Goal: Transaction & Acquisition: Purchase product/service

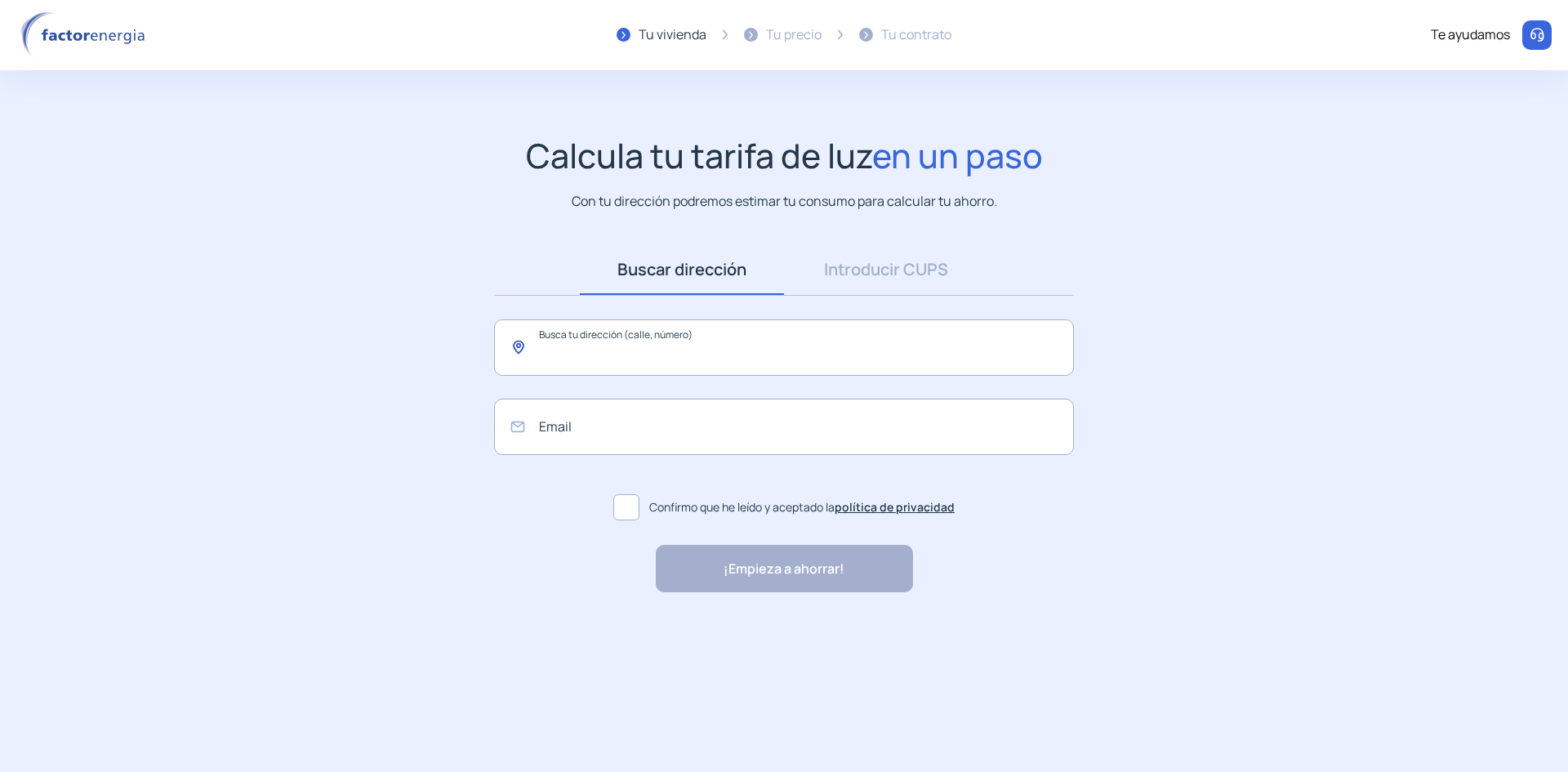
click at [714, 350] on input "text" at bounding box center [784, 347] width 580 height 57
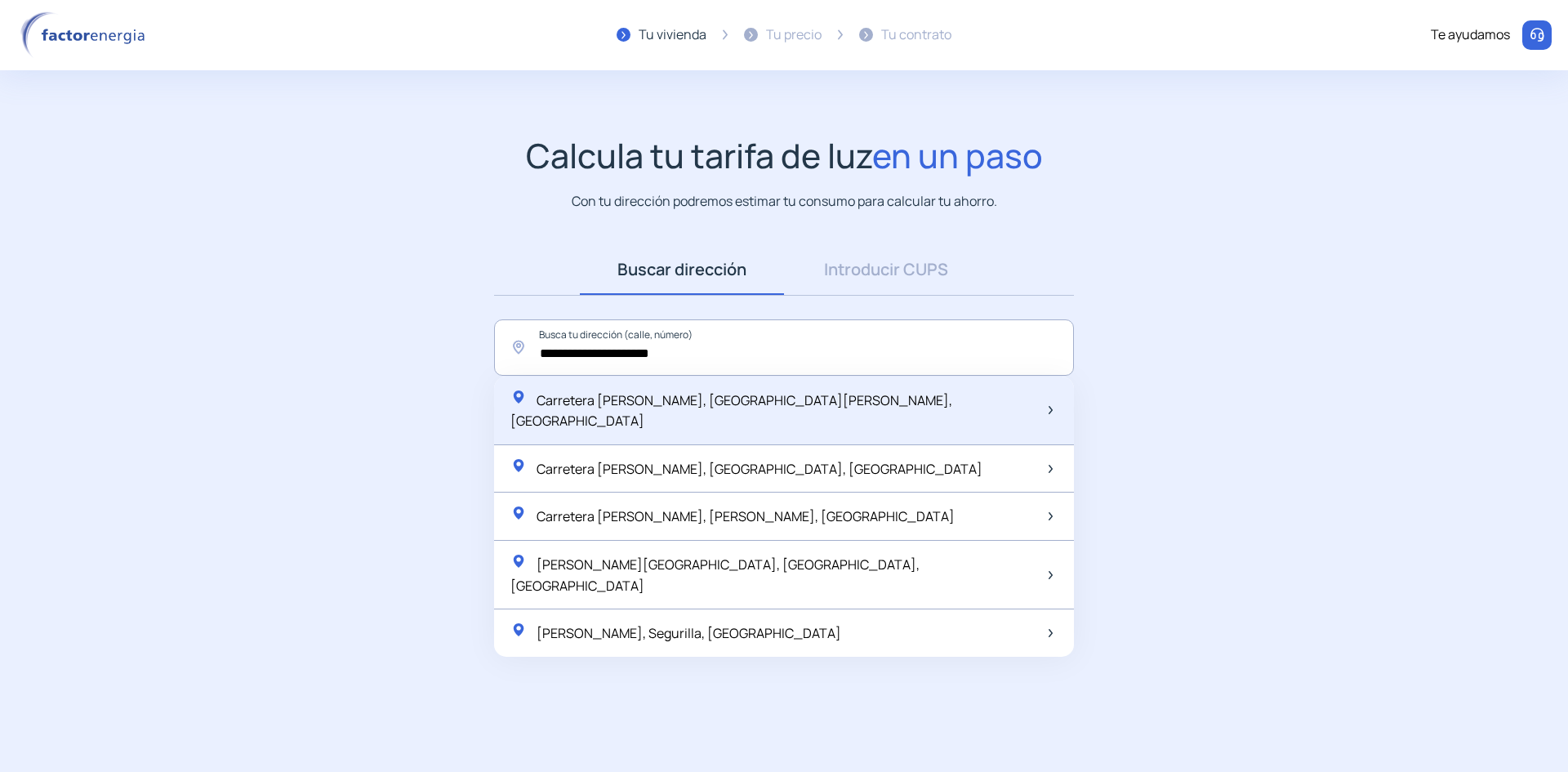
click at [763, 405] on span "Carretera [PERSON_NAME], [GEOGRAPHIC_DATA][PERSON_NAME], [GEOGRAPHIC_DATA]" at bounding box center [731, 411] width 442 height 39
type input "**********"
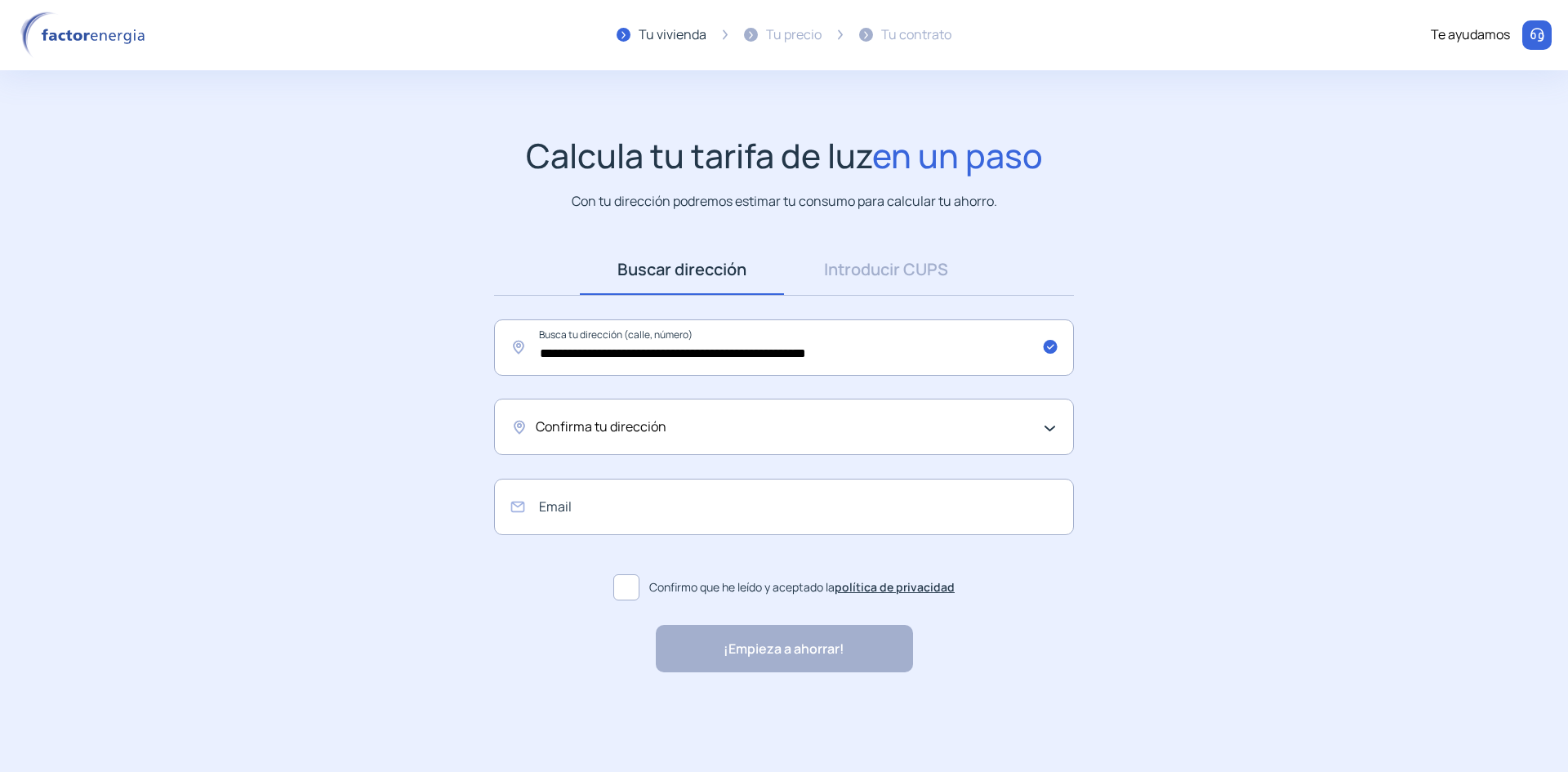
click at [718, 429] on div "Confirma tu dirección" at bounding box center [780, 427] width 488 height 21
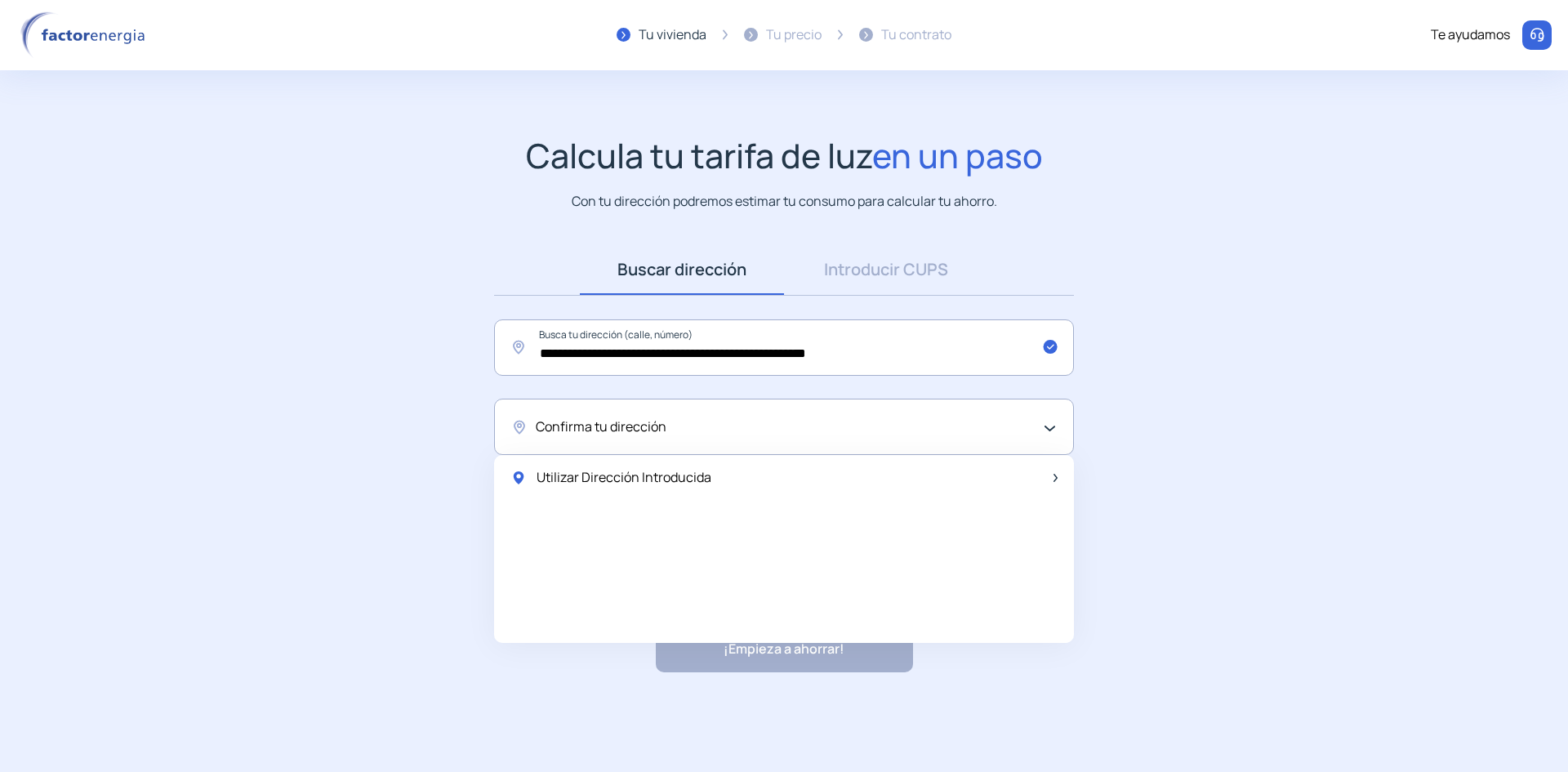
click at [707, 425] on div "Confirma tu dirección" at bounding box center [780, 427] width 488 height 21
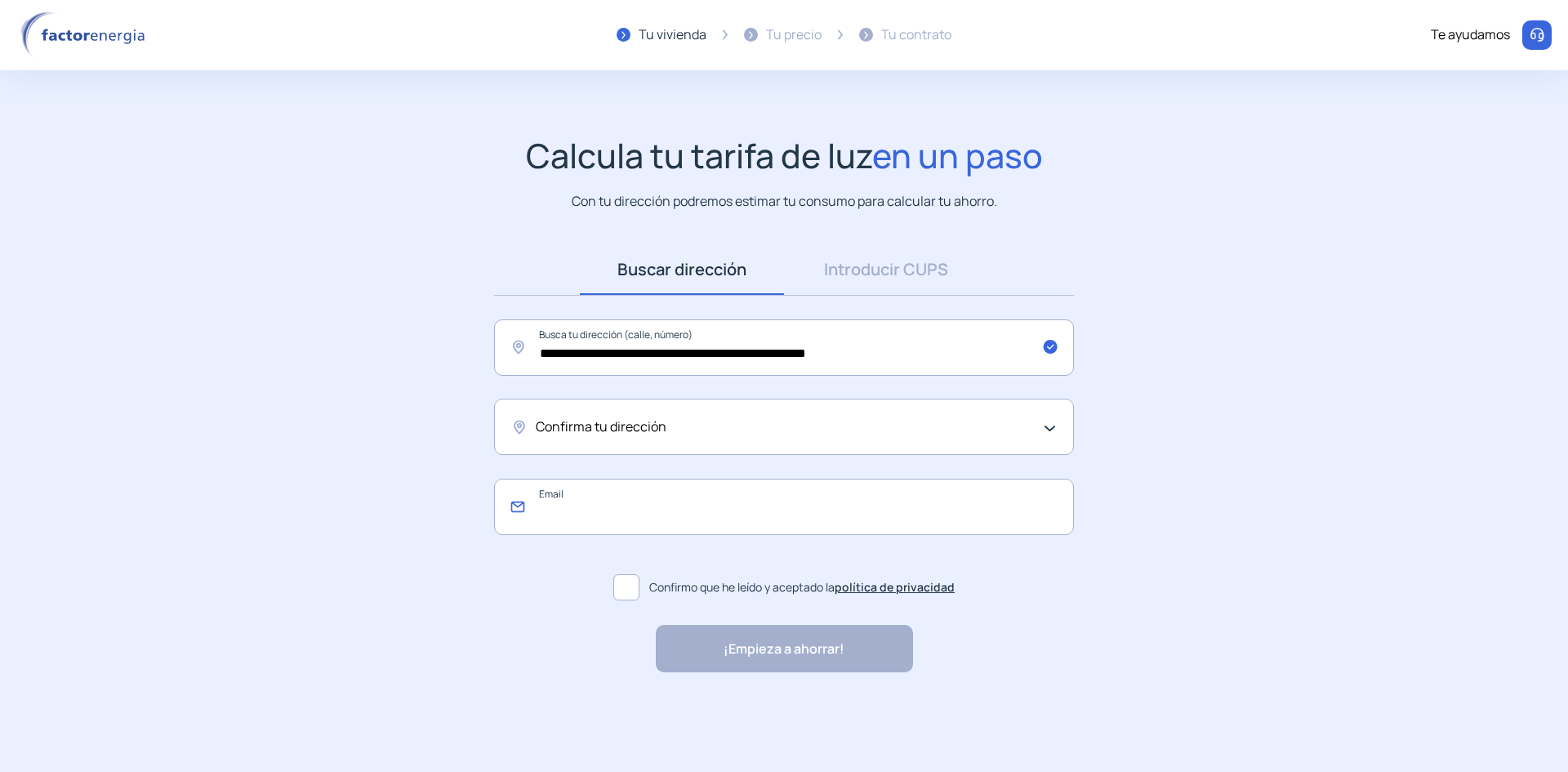
click at [619, 515] on input "email" at bounding box center [784, 507] width 580 height 57
type input "**********"
click at [623, 583] on span at bounding box center [626, 587] width 26 height 26
click at [735, 436] on div "Confirma tu dirección" at bounding box center [780, 427] width 488 height 21
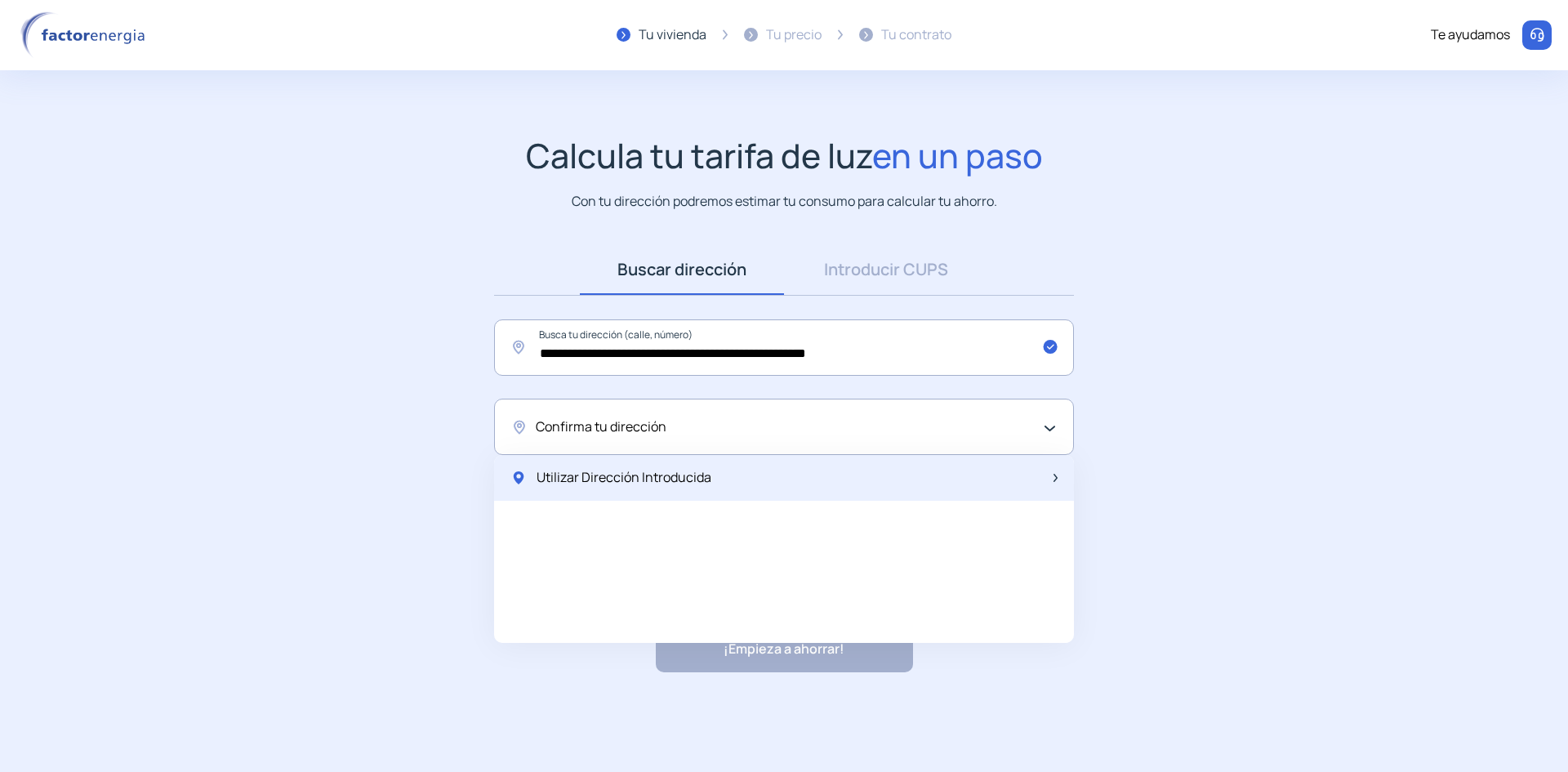
click at [639, 476] on span "Utilizar Dirección Introducida" at bounding box center [624, 478] width 175 height 21
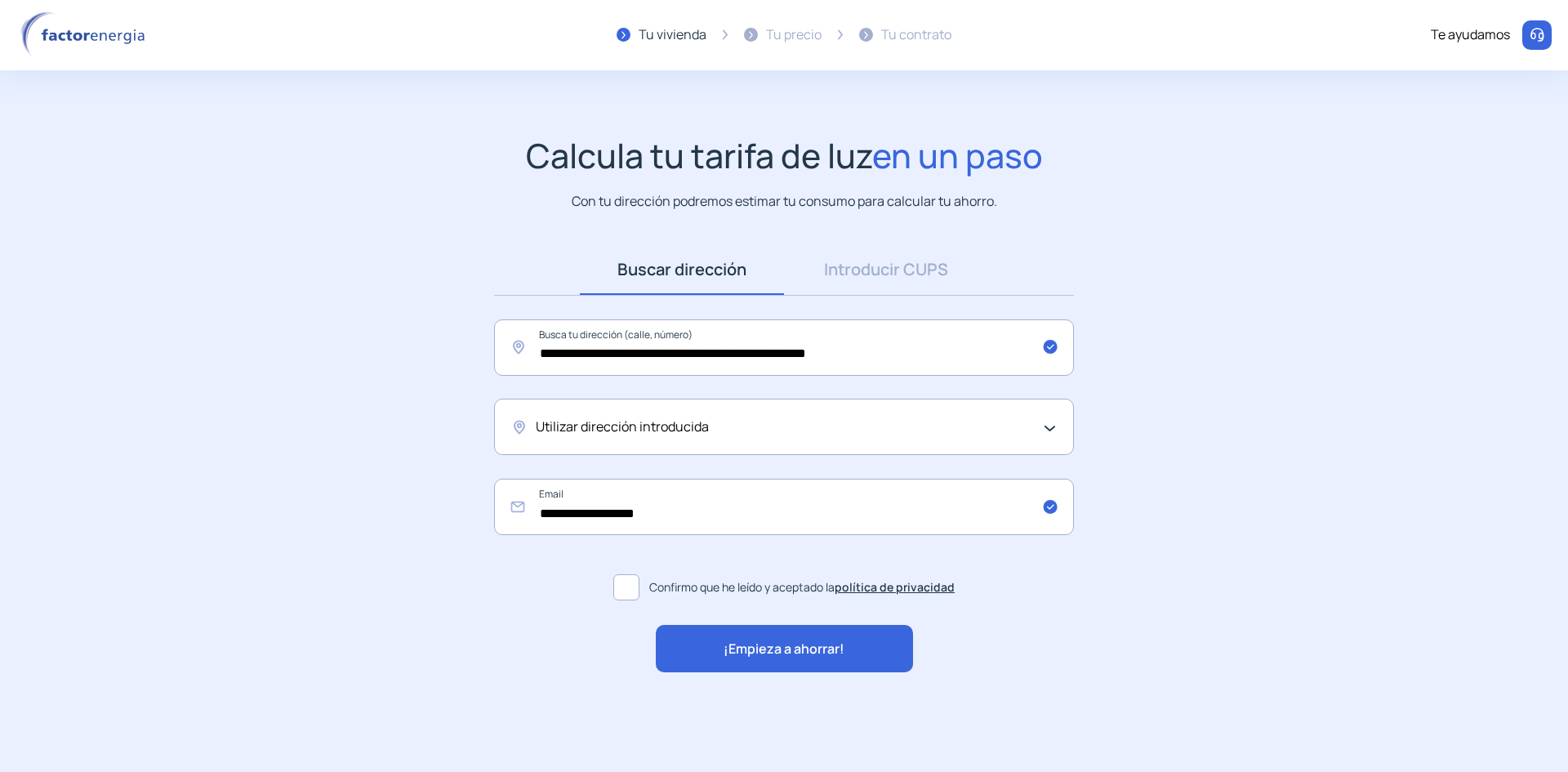
click at [802, 653] on span "¡Empieza a ahorrar!" at bounding box center [784, 649] width 121 height 21
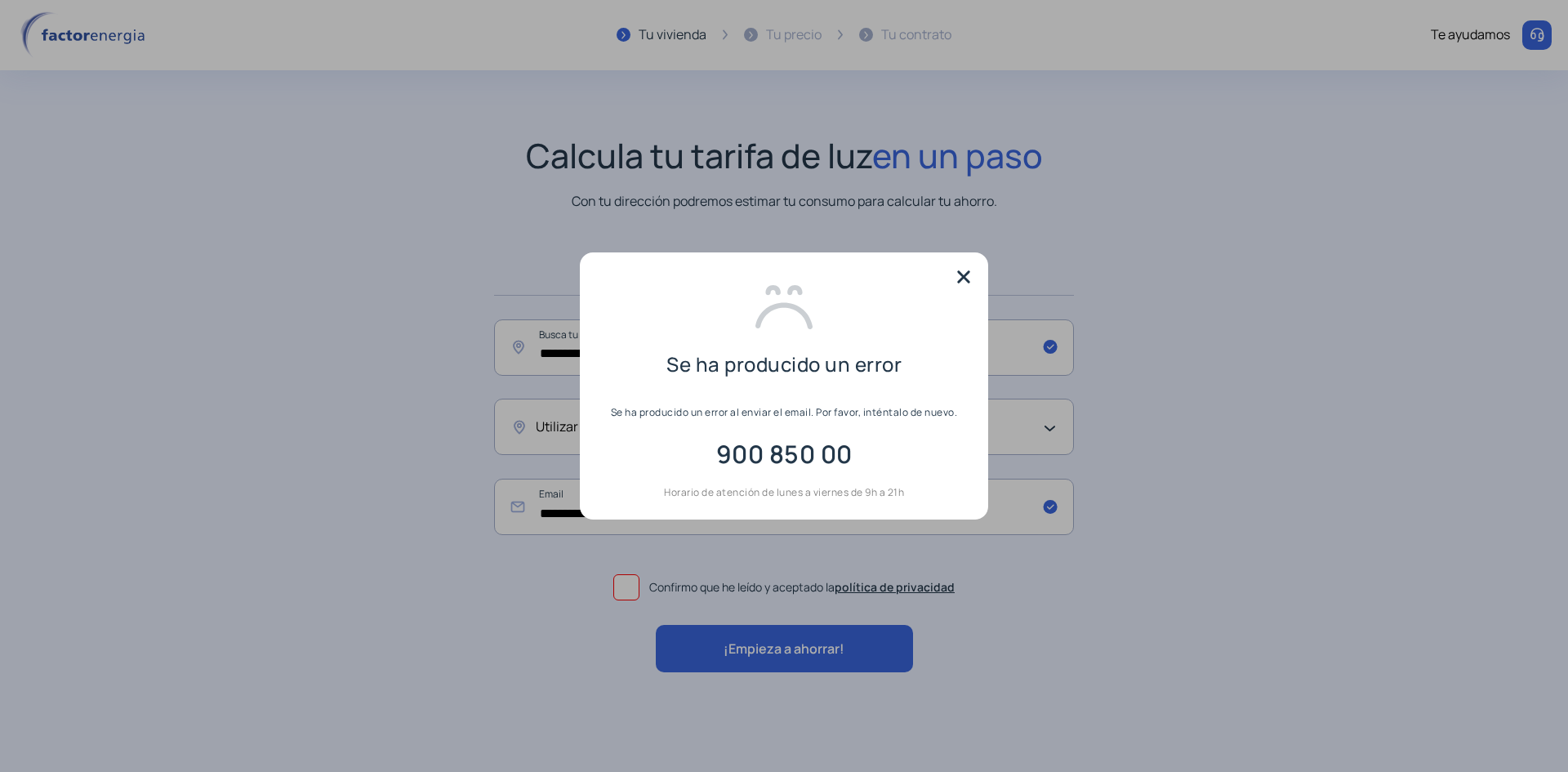
click at [964, 274] on img at bounding box center [963, 276] width 25 height 25
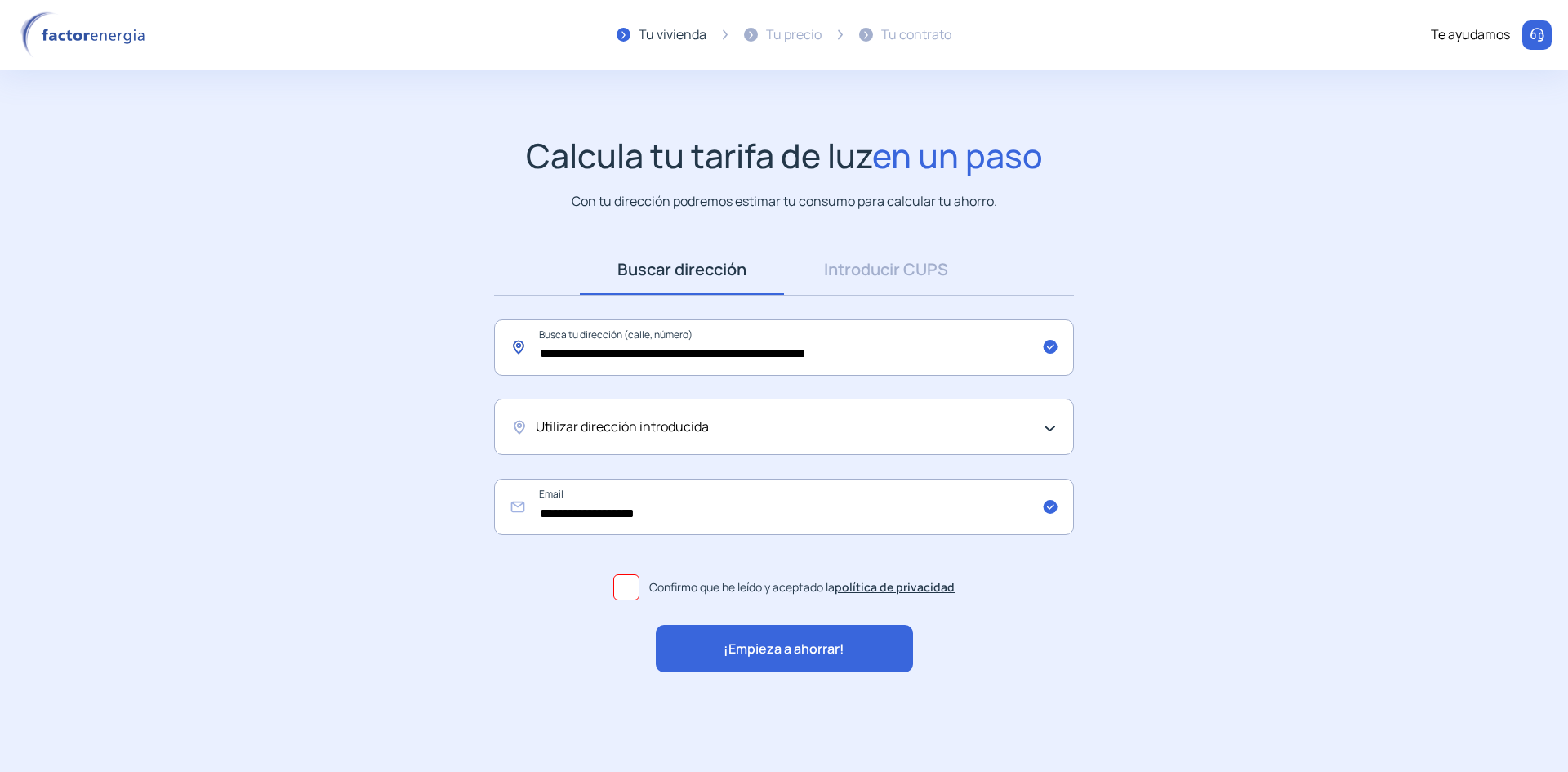
drag, startPoint x: 674, startPoint y: 355, endPoint x: 696, endPoint y: 358, distance: 22.2
click at [677, 355] on input "**********" at bounding box center [784, 347] width 580 height 57
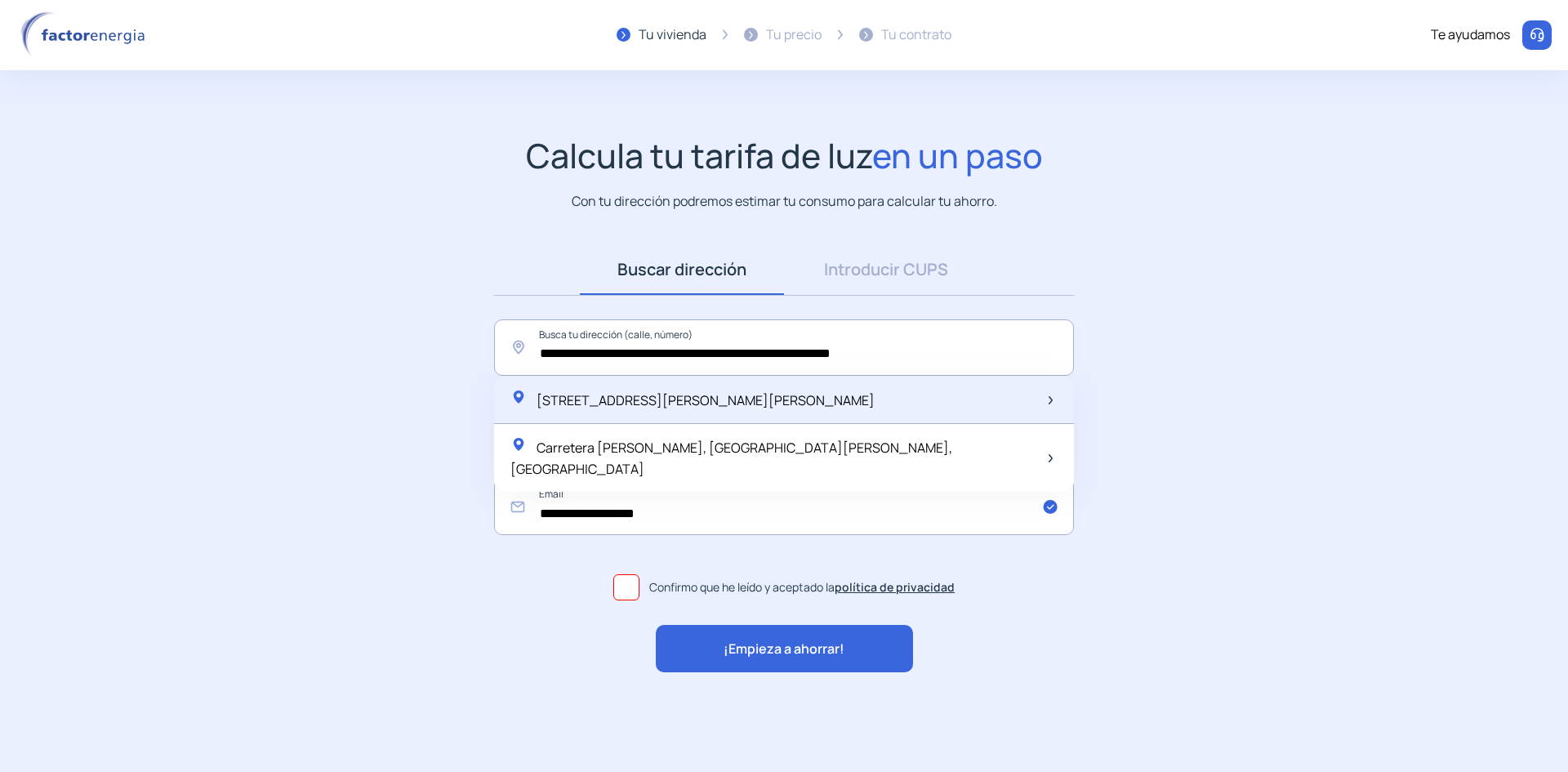
click at [714, 389] on div "[STREET_ADDRESS][PERSON_NAME][PERSON_NAME]" at bounding box center [692, 400] width 365 height 23
type input "**********"
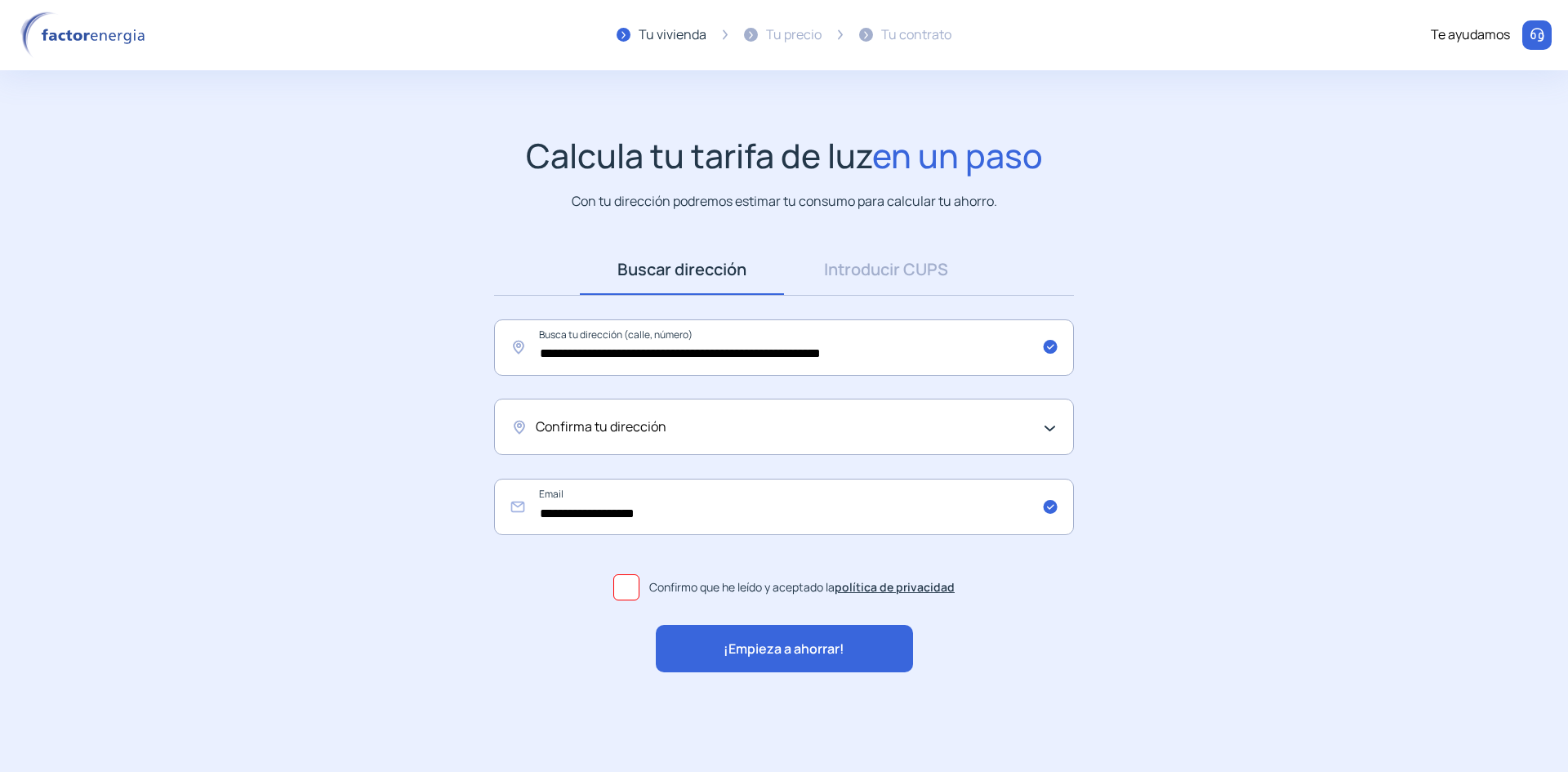
click at [667, 426] on div "Confirma tu dirección" at bounding box center [780, 427] width 488 height 21
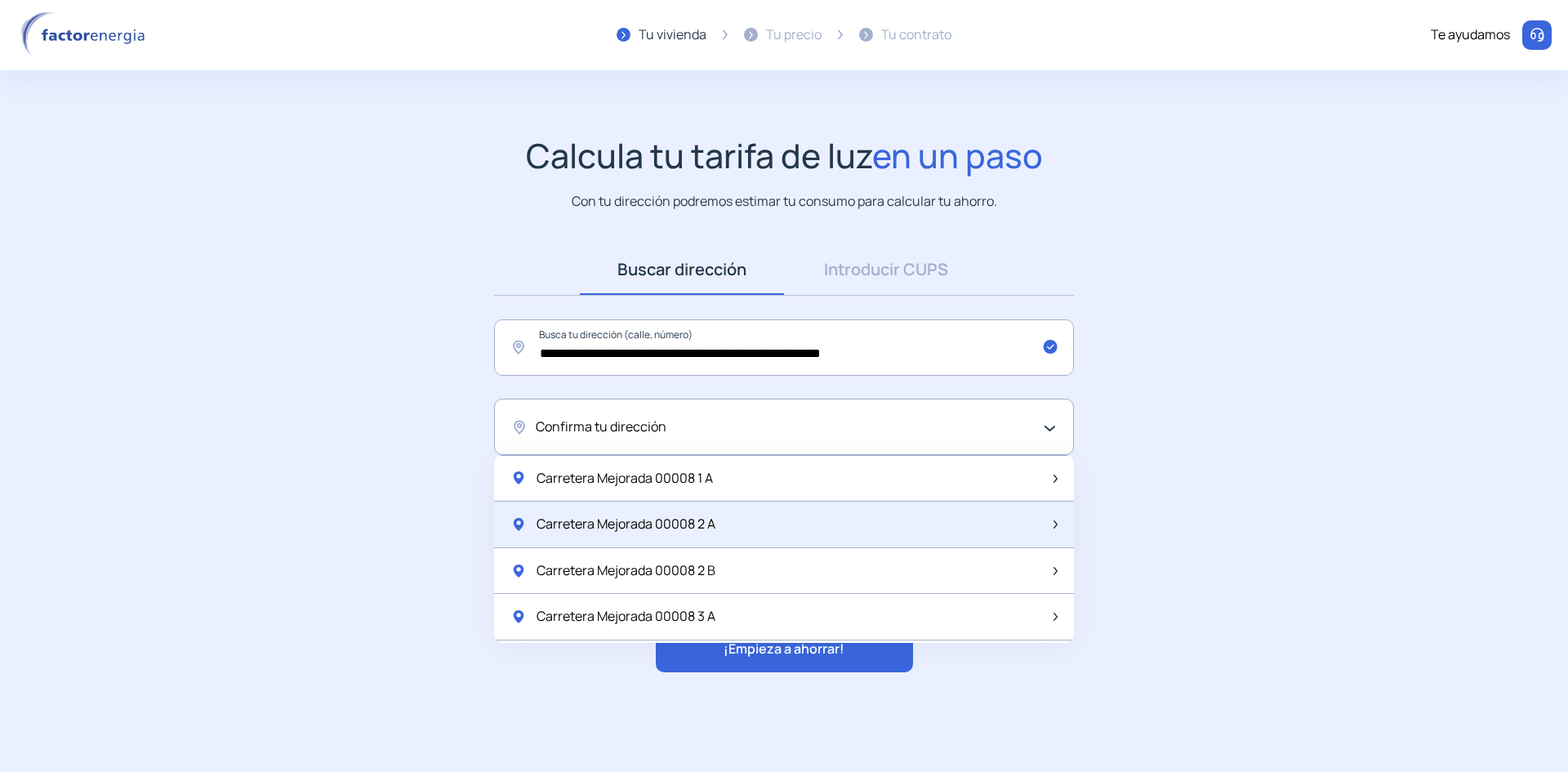
scroll to position [1797, 0]
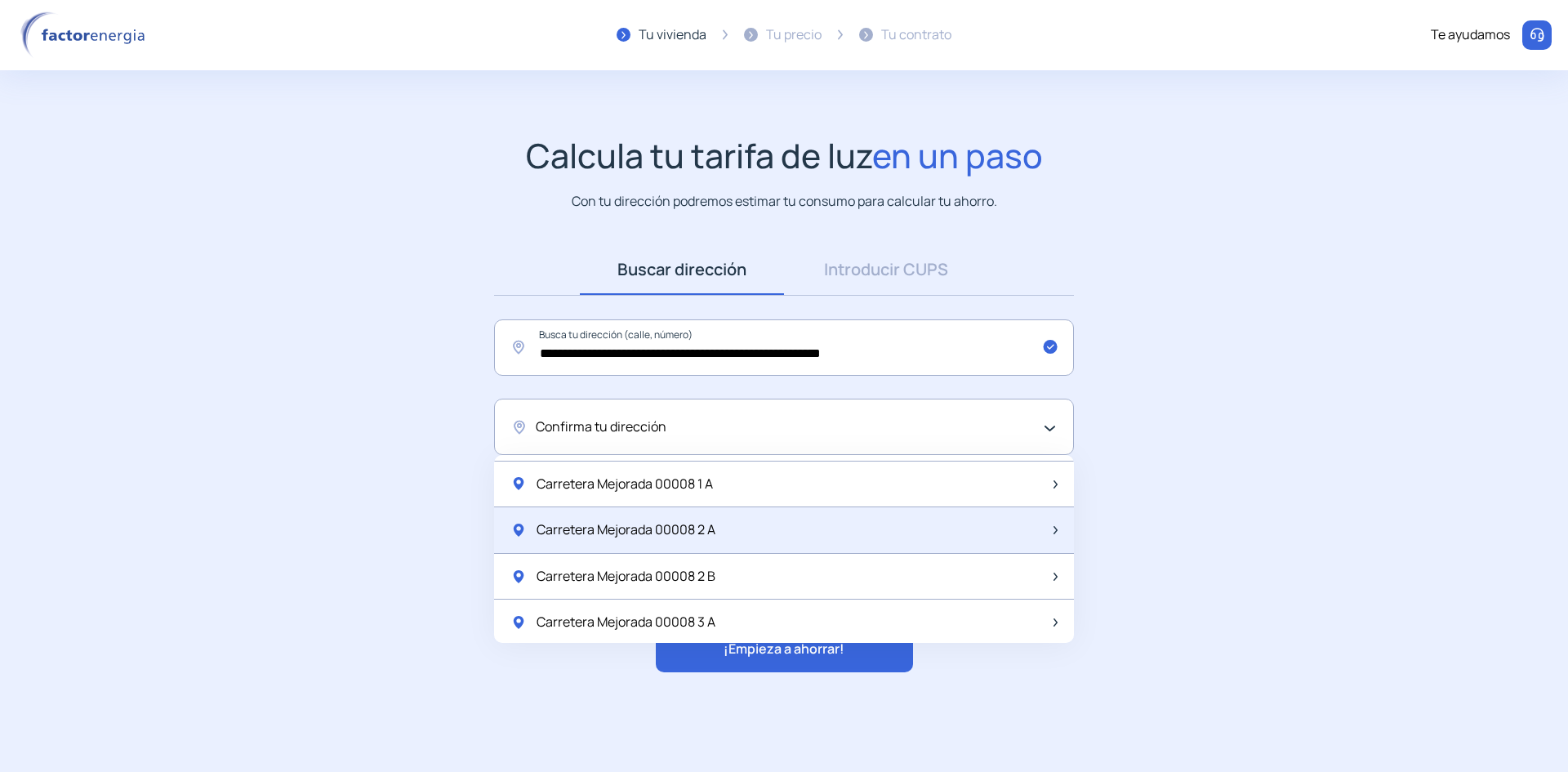
click at [770, 534] on div "Carretera Mejorada 00008 2 A" at bounding box center [784, 530] width 580 height 46
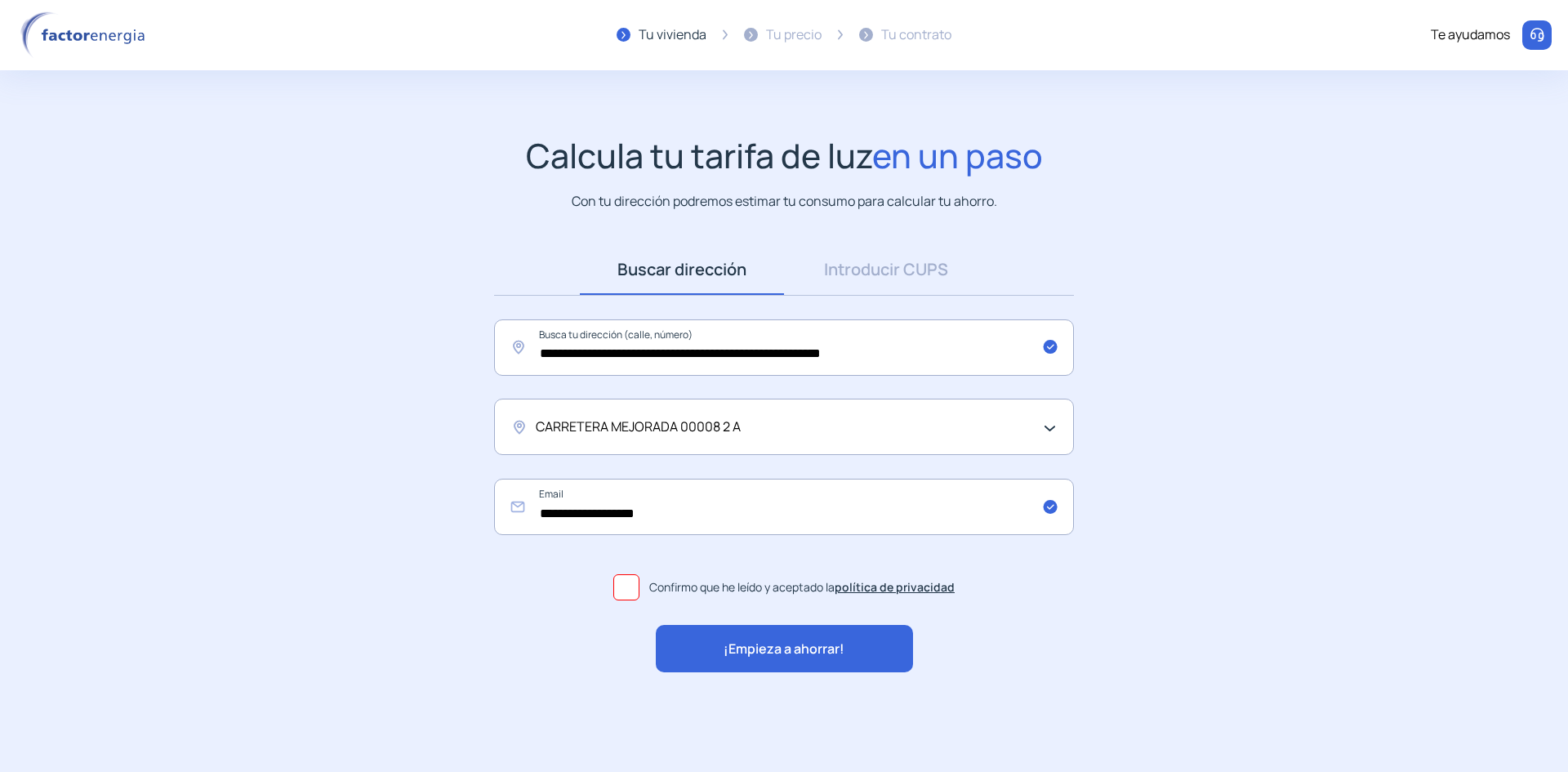
click at [817, 656] on span "¡Empieza a ahorrar!" at bounding box center [784, 649] width 121 height 21
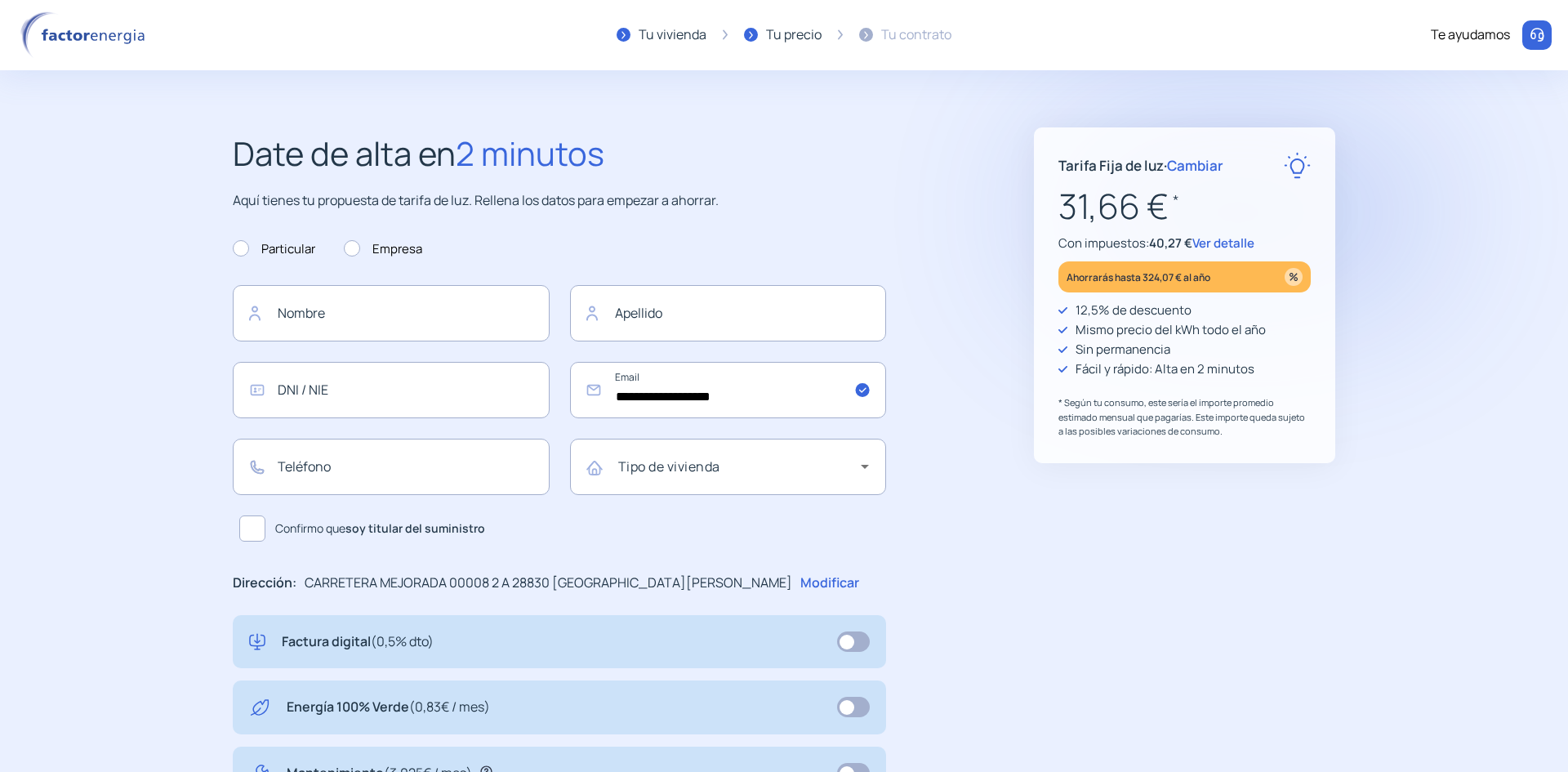
click at [1242, 244] on span "Ver detalle" at bounding box center [1223, 243] width 62 height 17
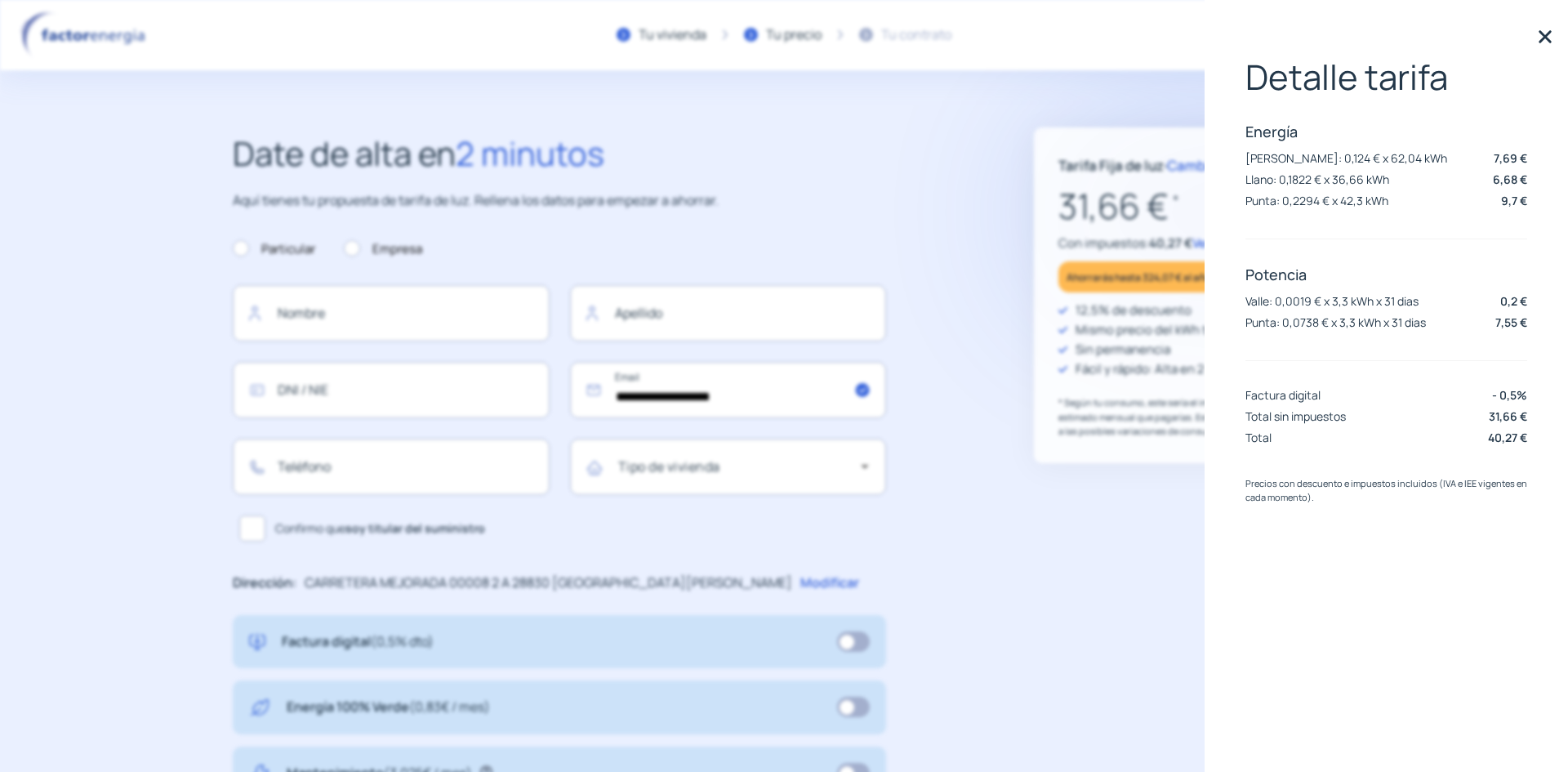
click at [1087, 612] on div "Tarifa Fija de luz · Cambiar 31,66 € * Con impuestos: 40,27 € Ver detalle Ahorr…" at bounding box center [1184, 638] width 301 height 1022
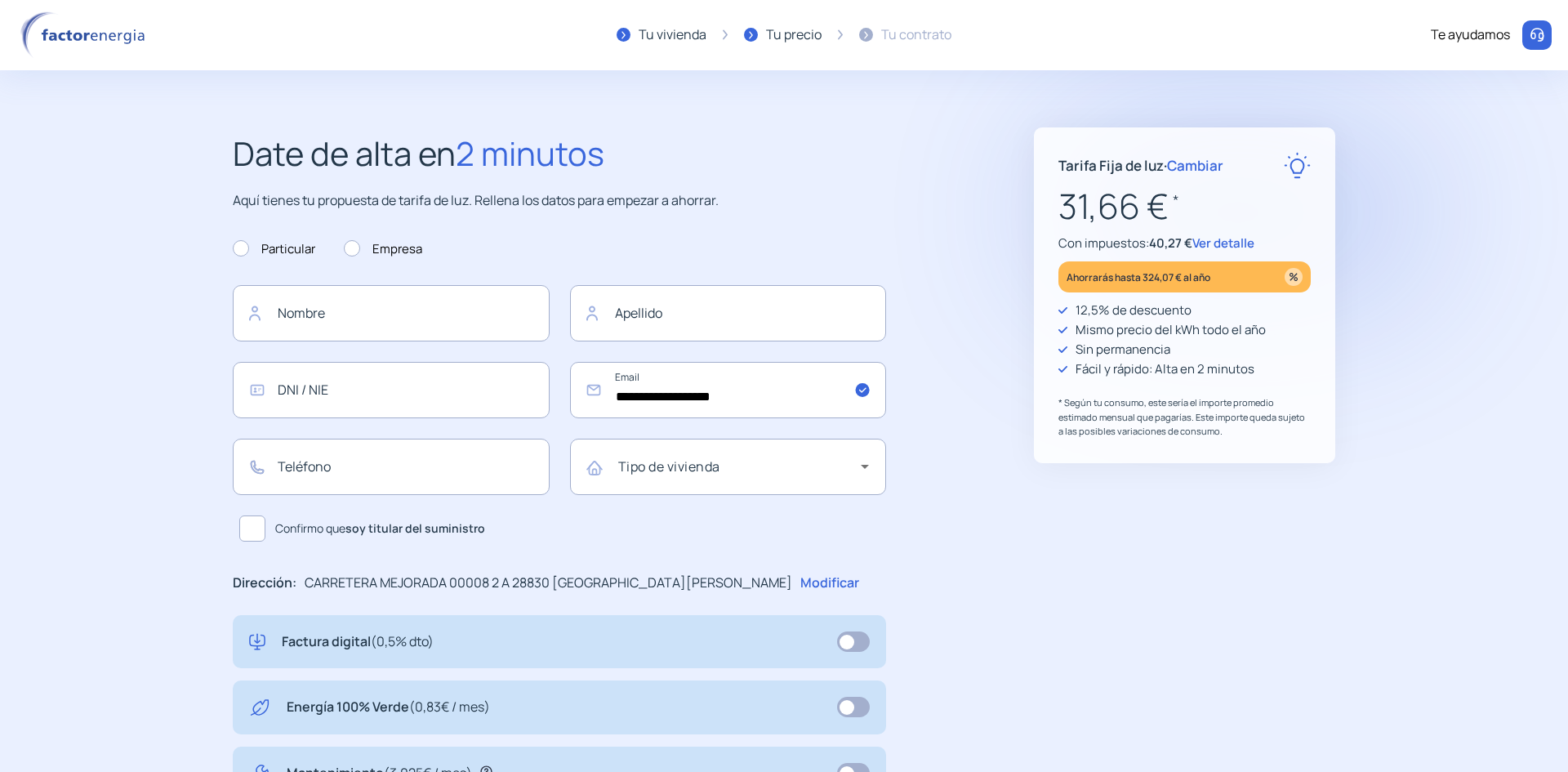
click at [1209, 162] on span "Cambiar" at bounding box center [1196, 166] width 57 height 19
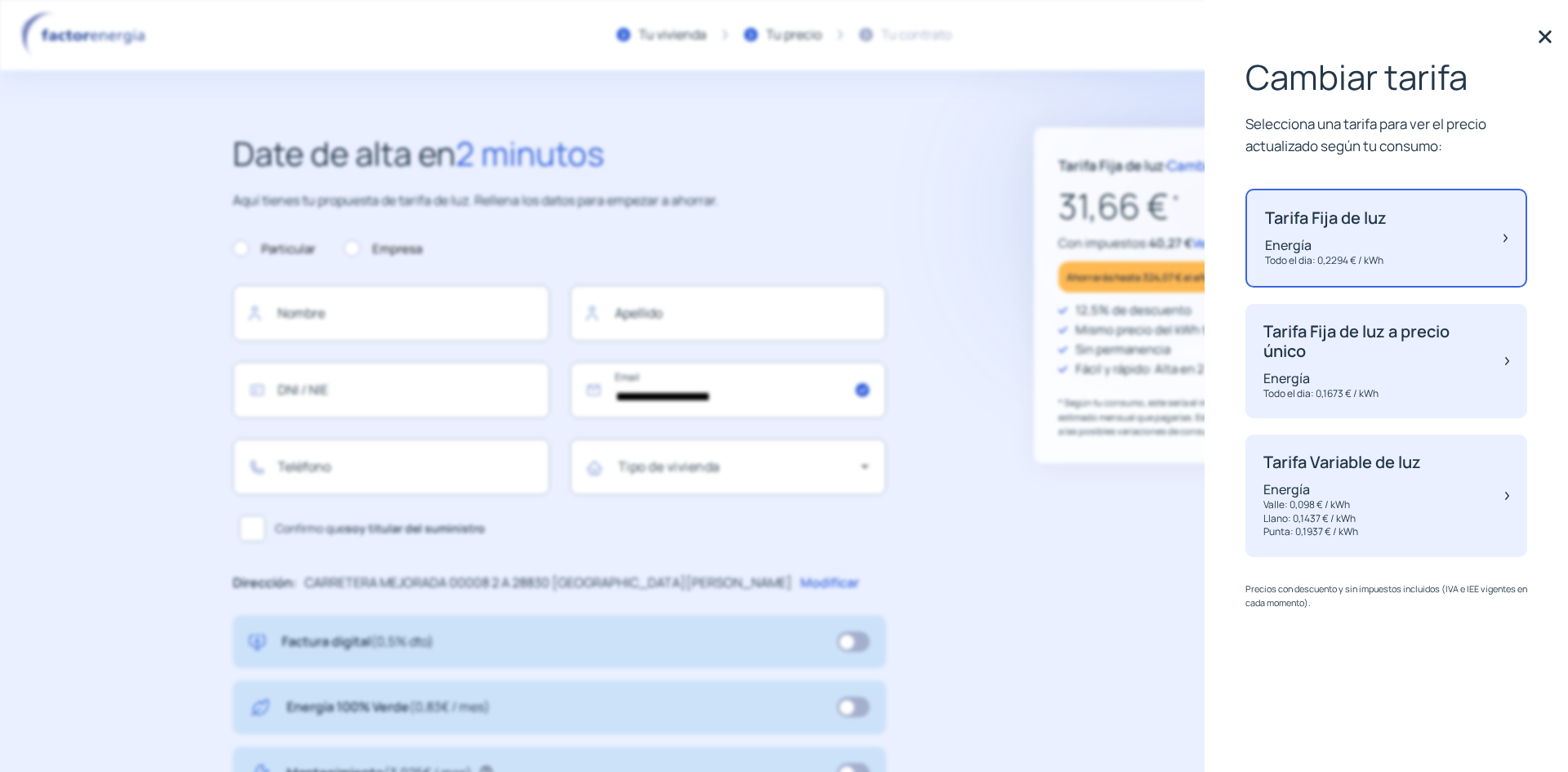
click at [1064, 629] on div "Tarifa Fija de luz · Cambiar 31,66 € * Con impuestos: 40,27 € Ver detalle Ahorr…" at bounding box center [1184, 638] width 301 height 1022
click at [1101, 570] on div "Tarifa Fija de luz · Cambiar 31,66 € * Con impuestos: 40,27 € Ver detalle Ahorr…" at bounding box center [1184, 638] width 301 height 1022
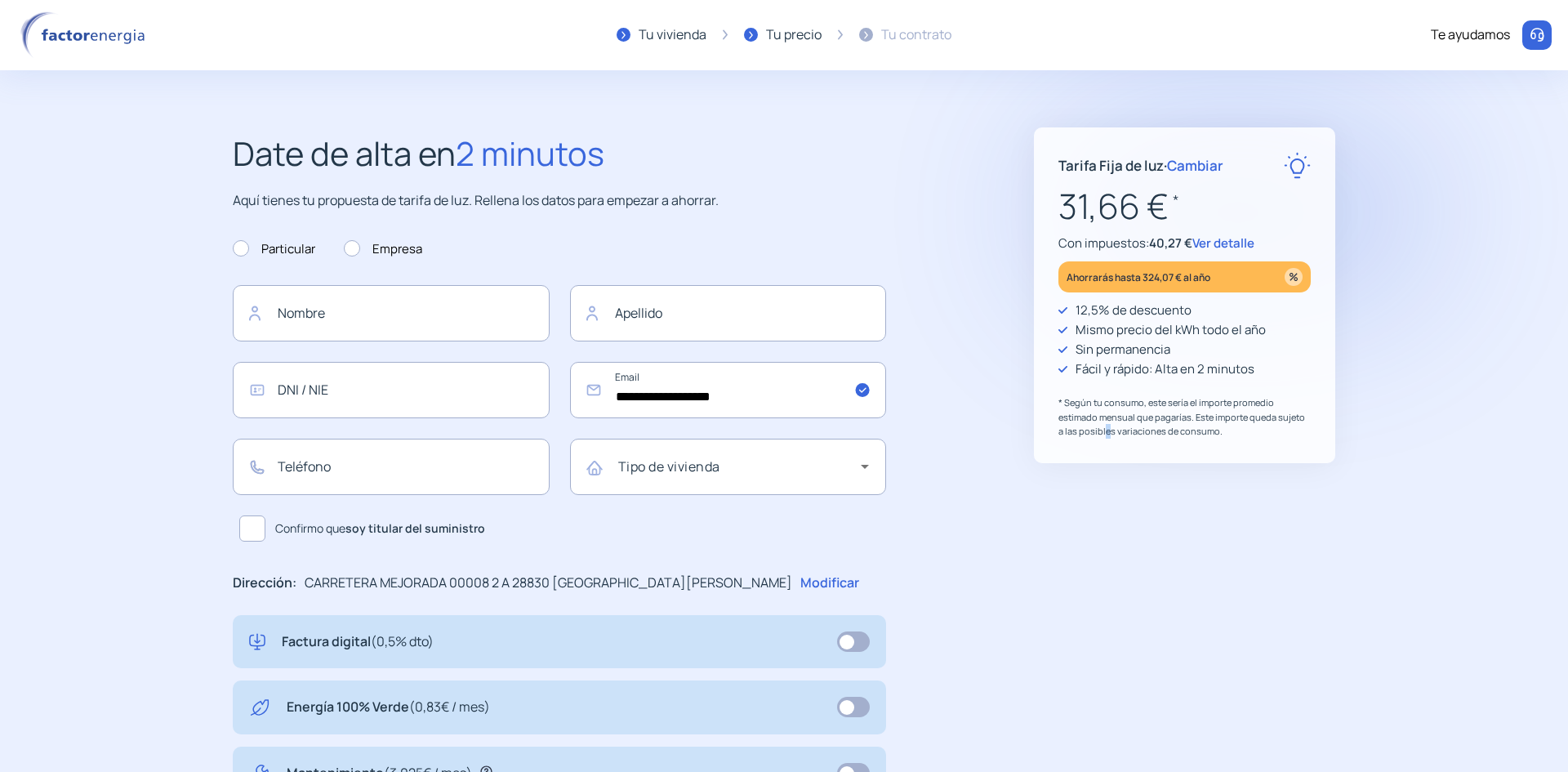
click at [102, 27] on img at bounding box center [86, 34] width 139 height 47
drag, startPoint x: 45, startPoint y: 34, endPoint x: 149, endPoint y: 0, distance: 109.4
click at [45, 33] on img at bounding box center [86, 34] width 139 height 47
click at [74, 28] on img at bounding box center [86, 34] width 139 height 47
click at [1003, 493] on div "**********" at bounding box center [784, 638] width 1168 height 1022
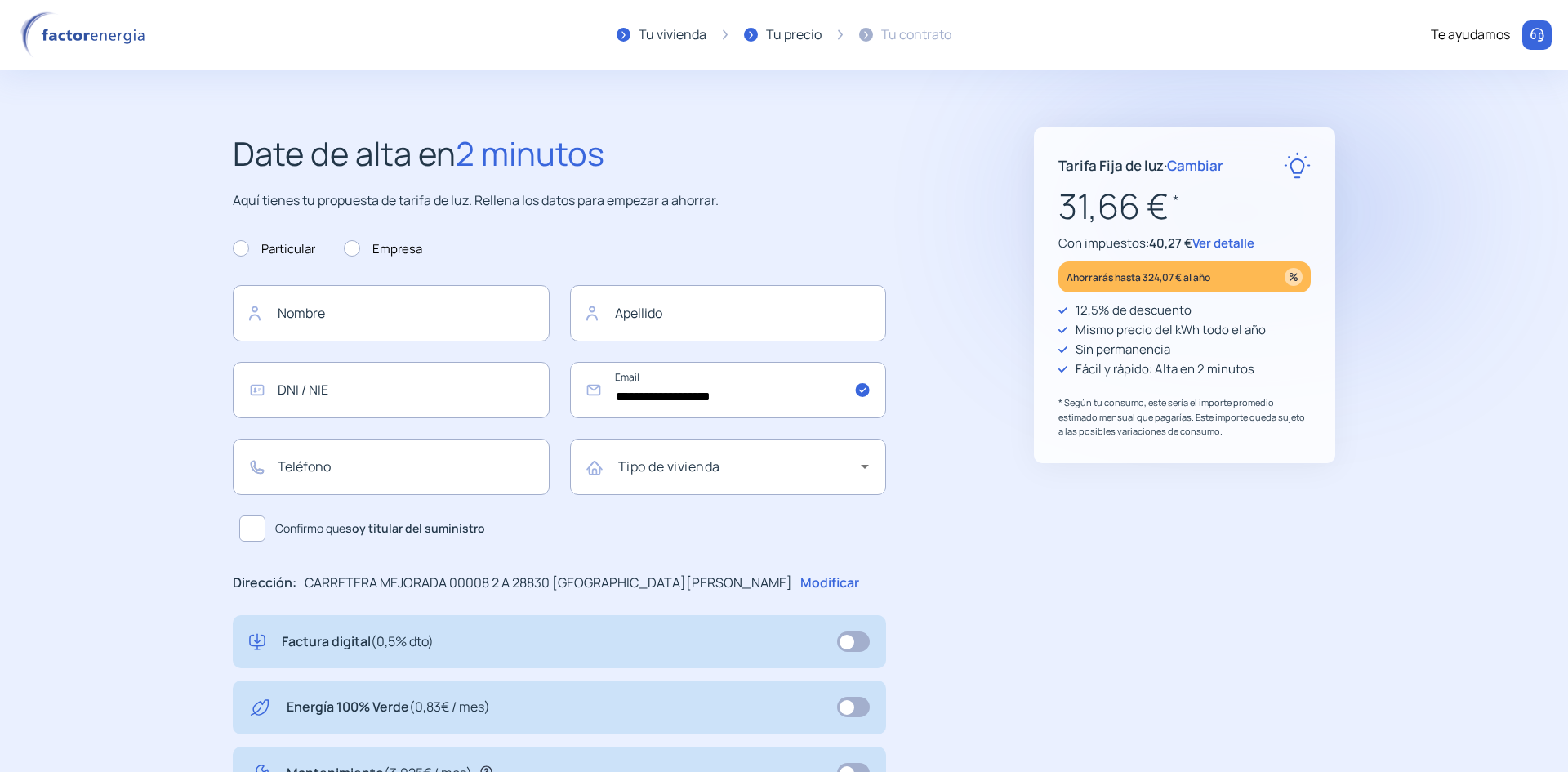
click at [1203, 166] on span "Cambiar" at bounding box center [1196, 166] width 57 height 19
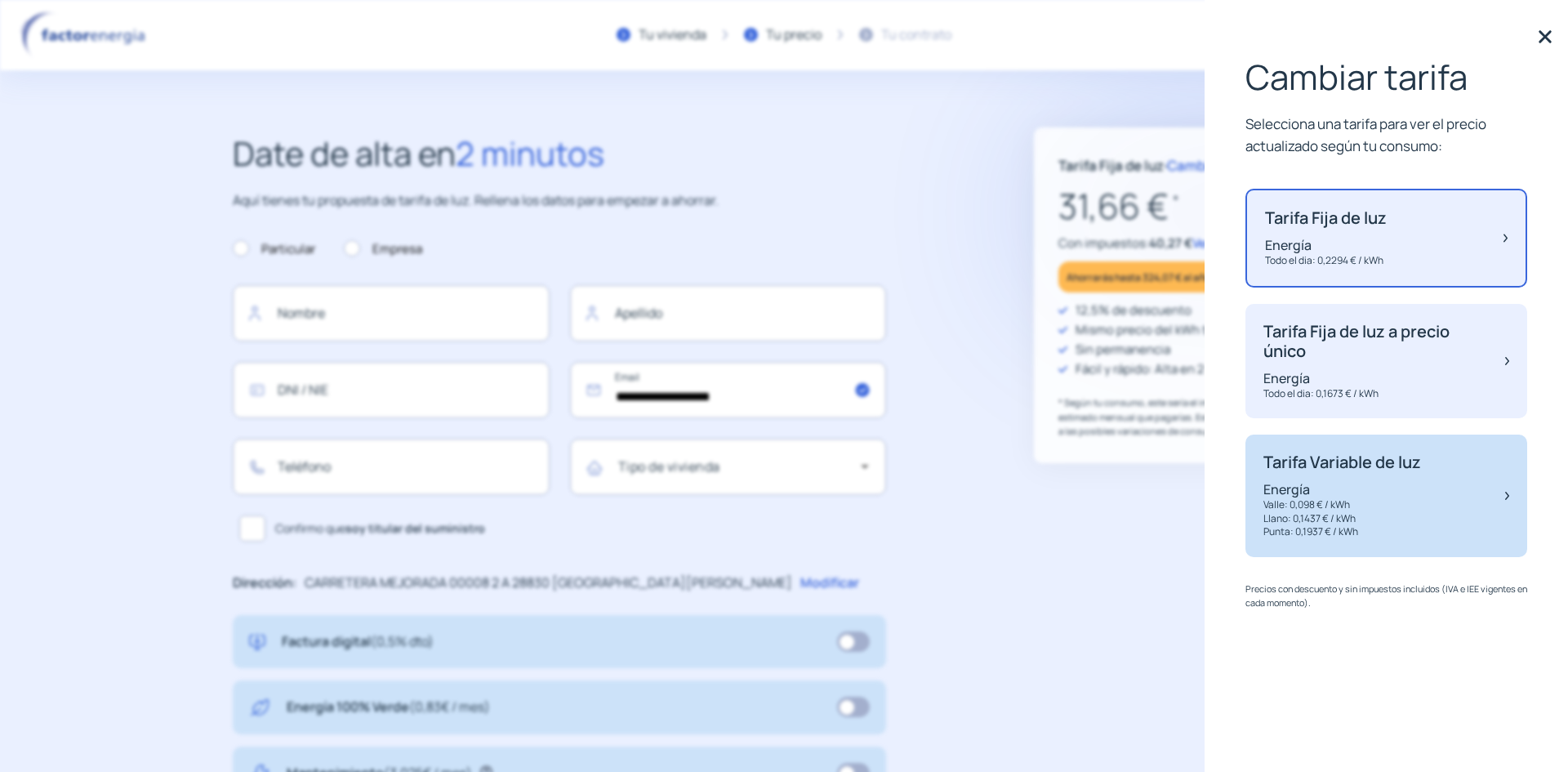
click at [1409, 509] on p "Valle: 0,098 € / kWh" at bounding box center [1342, 505] width 158 height 14
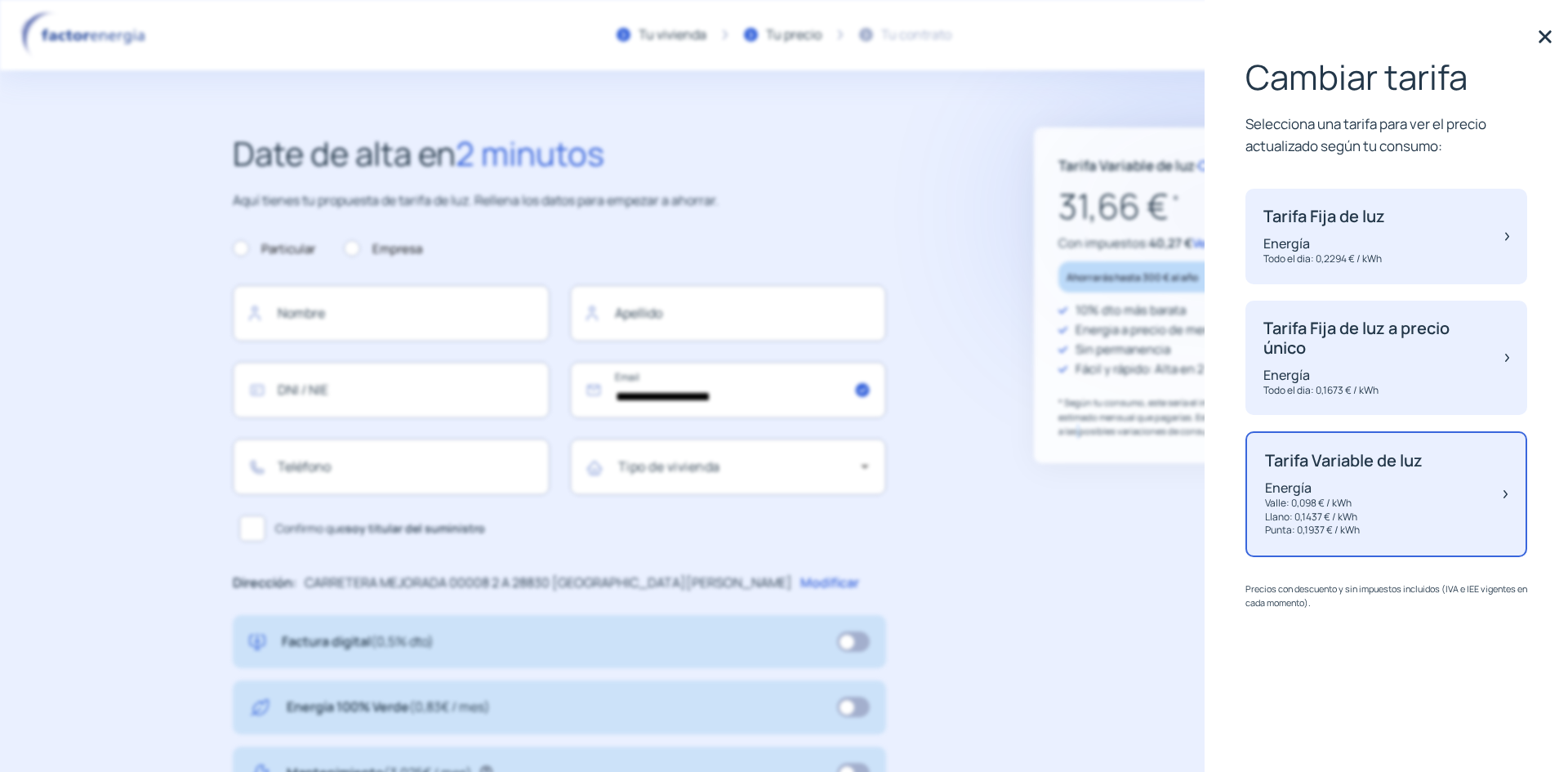
click at [1075, 608] on div "Tarifa Variable de luz · Cambiar 31,66 € * Con impuestos: 40,27 € Ver detalle A…" at bounding box center [1184, 638] width 301 height 1022
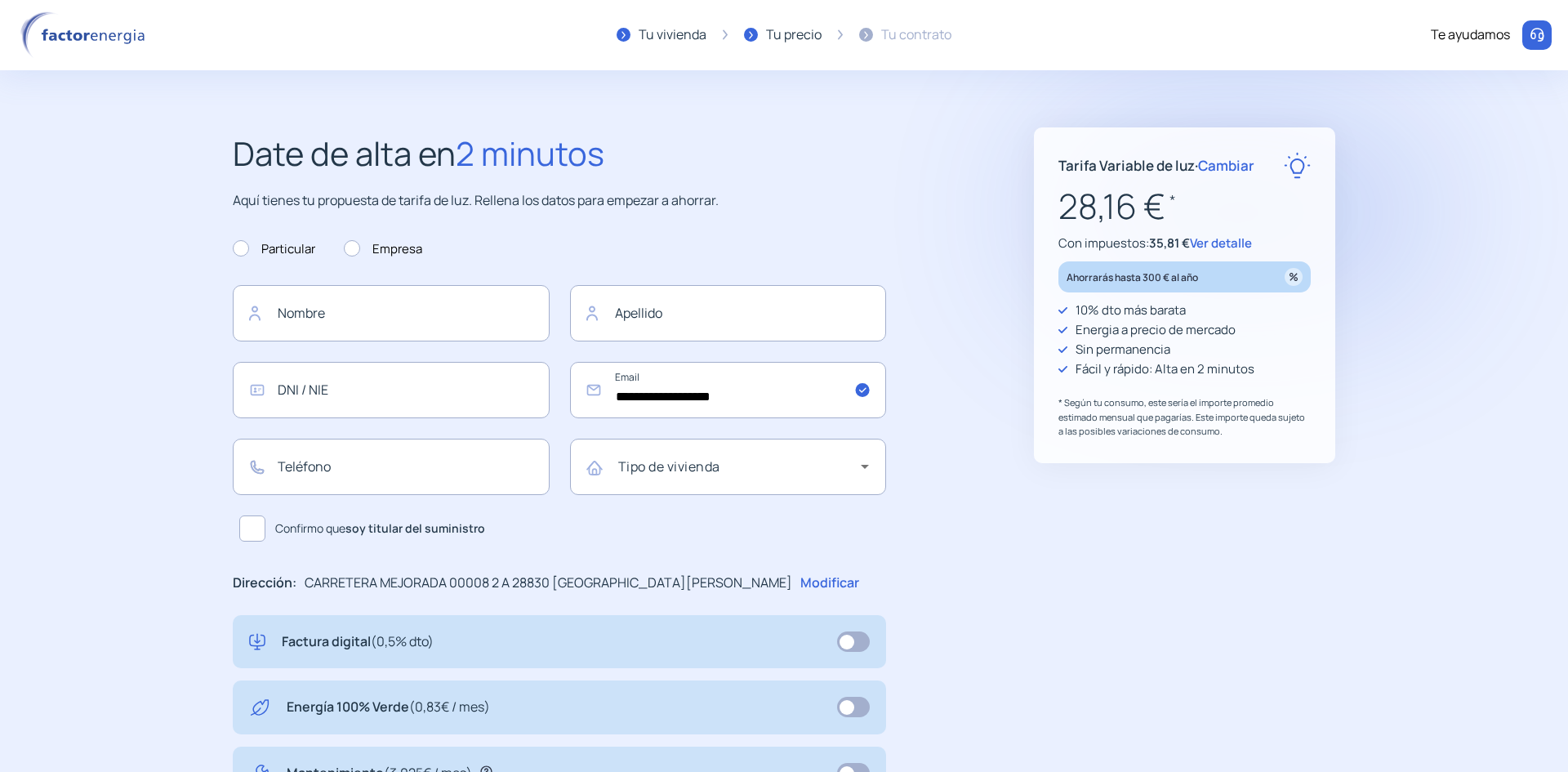
click at [1213, 244] on span "Ver detalle" at bounding box center [1221, 243] width 62 height 17
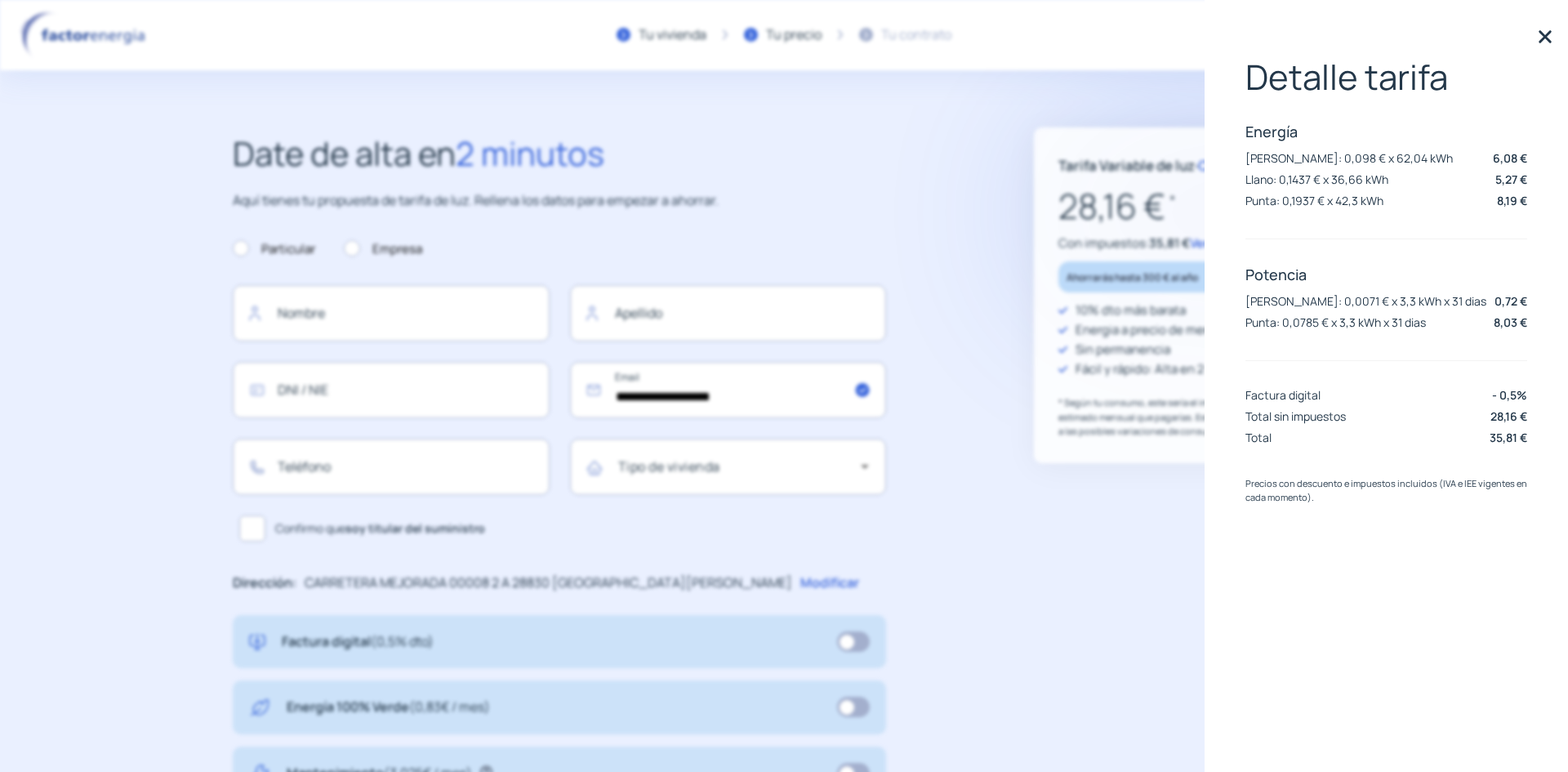
click at [1550, 38] on img at bounding box center [1545, 37] width 25 height 25
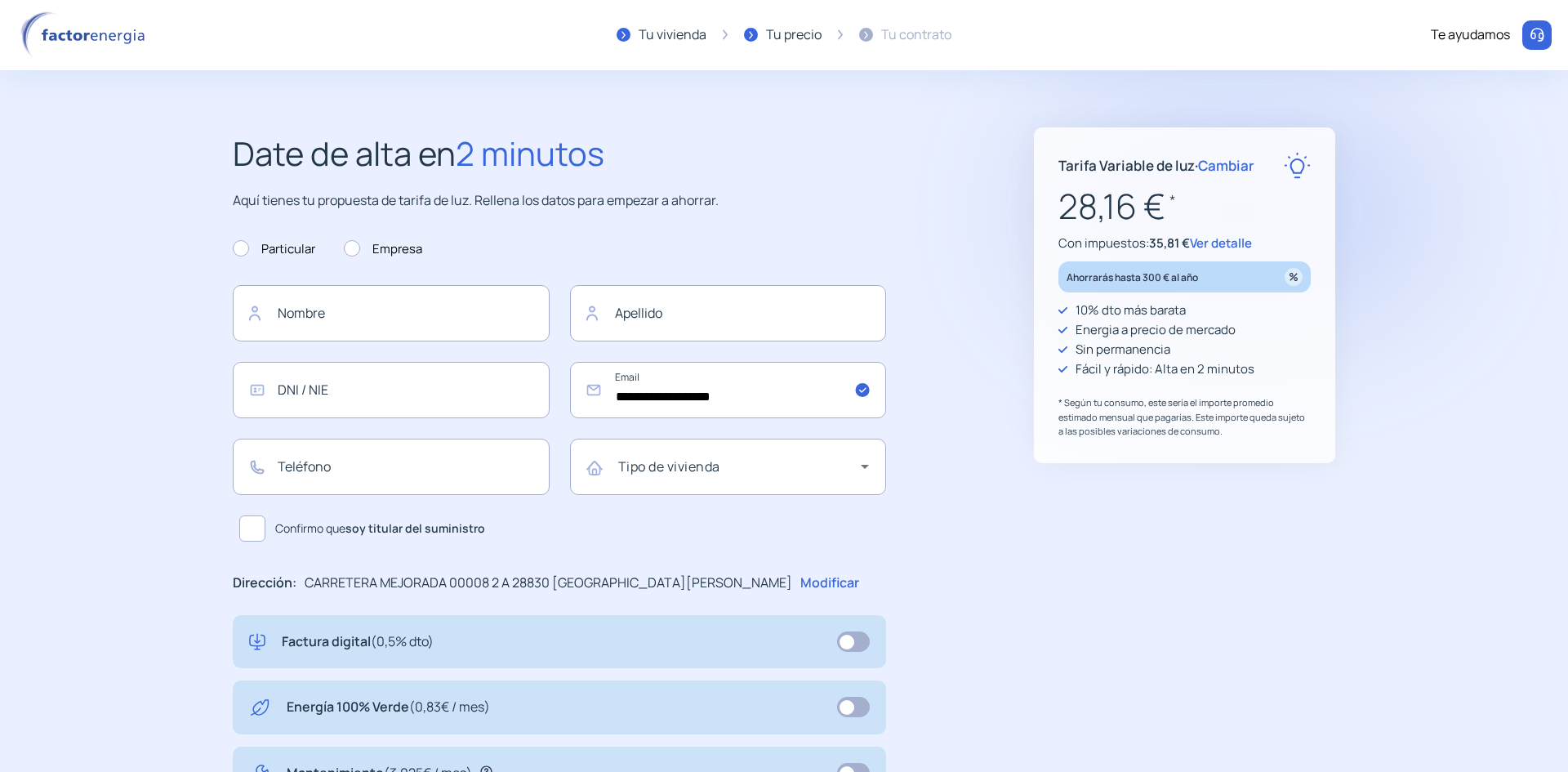
click at [1234, 166] on span "Cambiar" at bounding box center [1227, 166] width 57 height 19
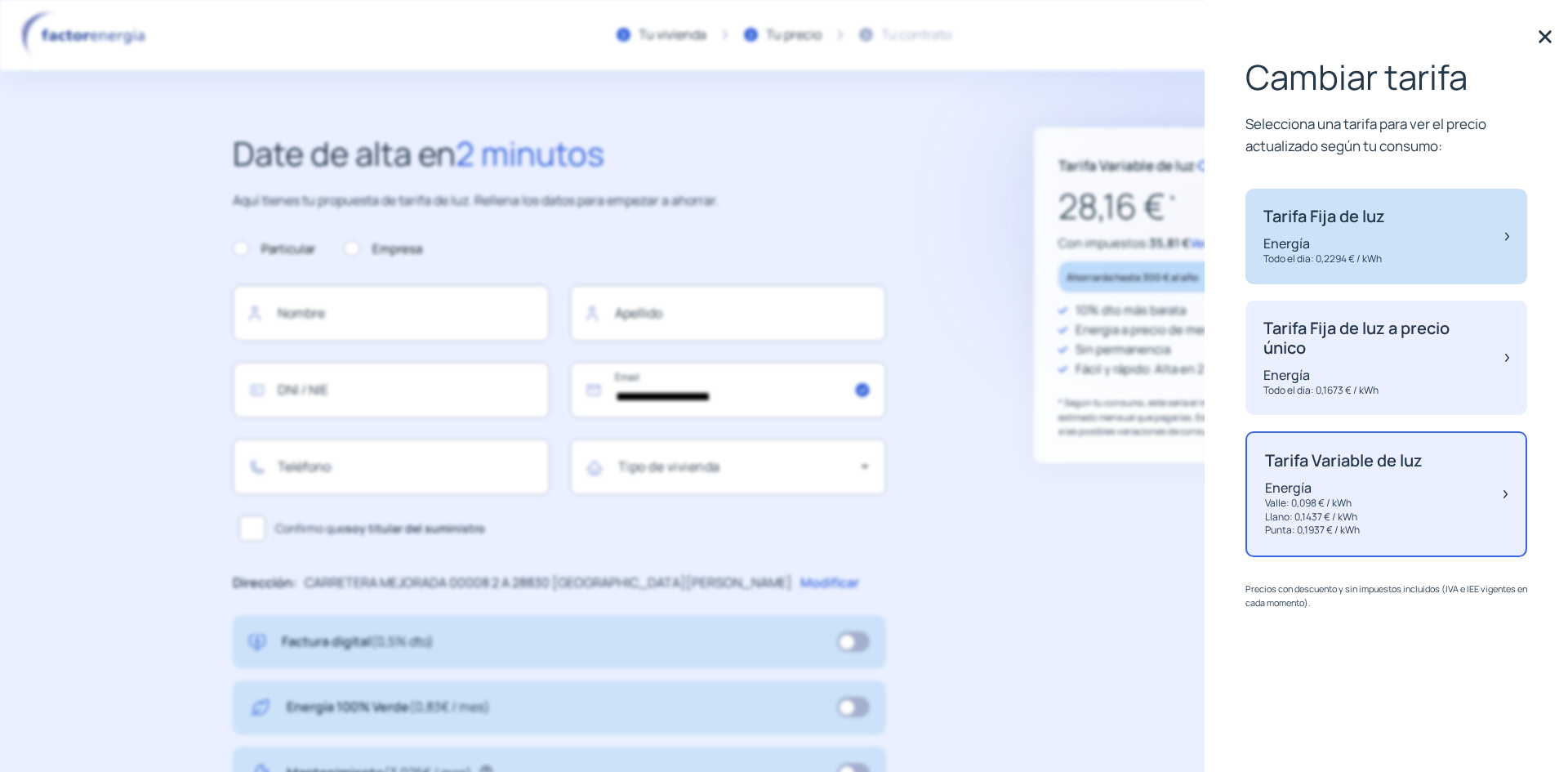
click at [1420, 245] on div "Tarifa Fija de luz Energía Todo el dia: 0,2294 € / kWh" at bounding box center [1386, 236] width 281 height 95
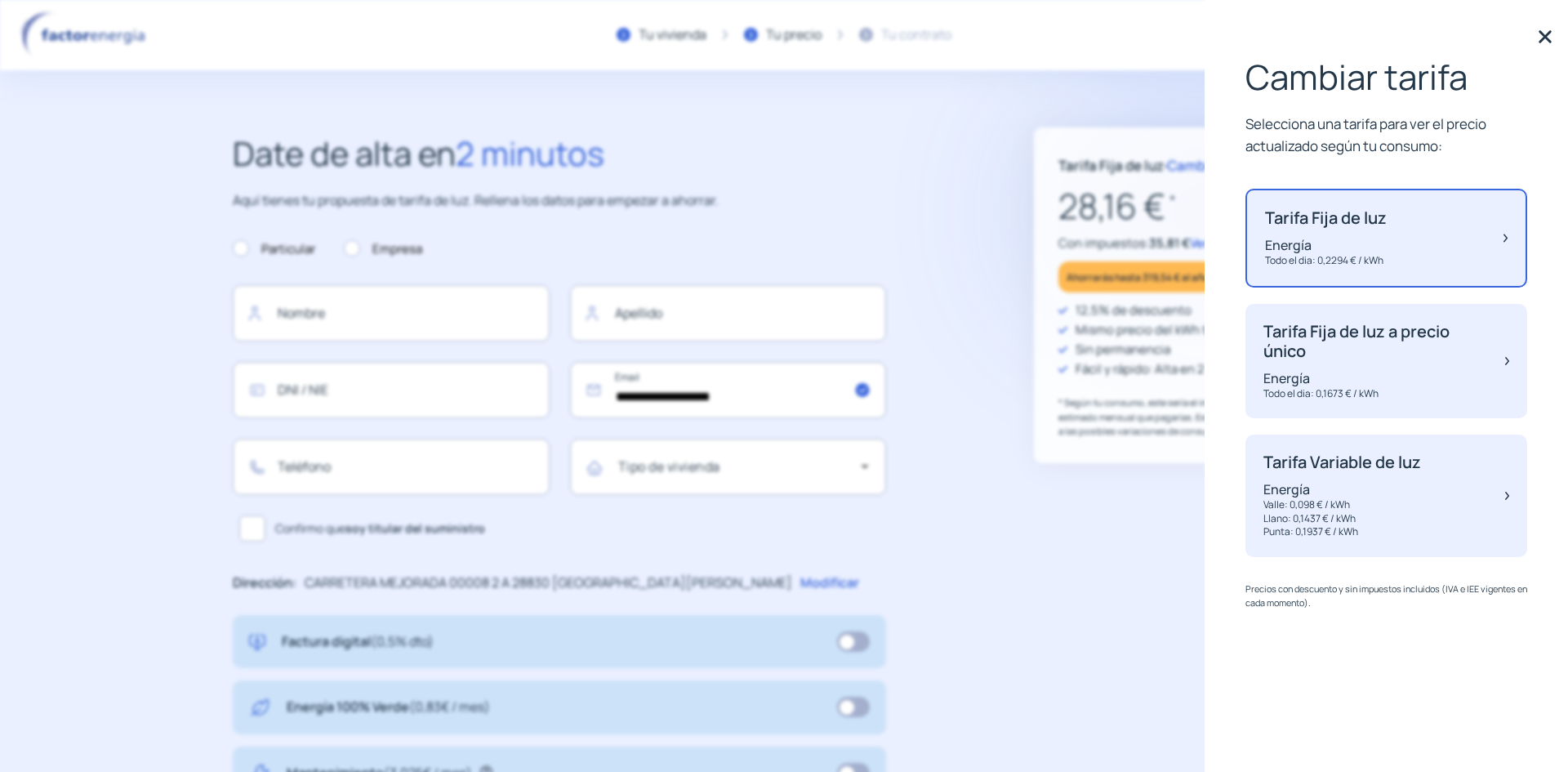
click at [1083, 111] on div "**********" at bounding box center [784, 603] width 1568 height 1206
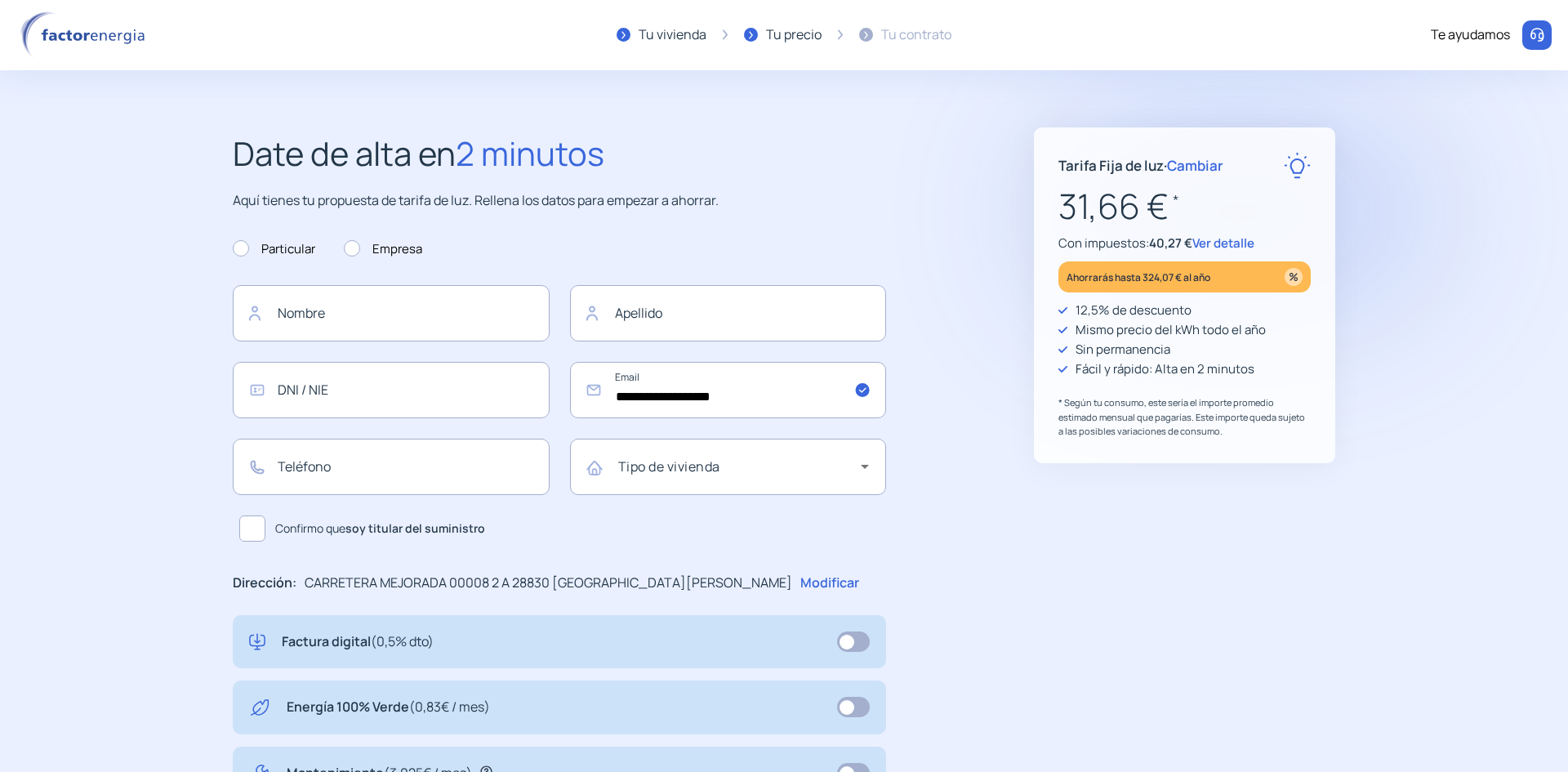
click at [1191, 166] on span "Cambiar" at bounding box center [1196, 166] width 57 height 19
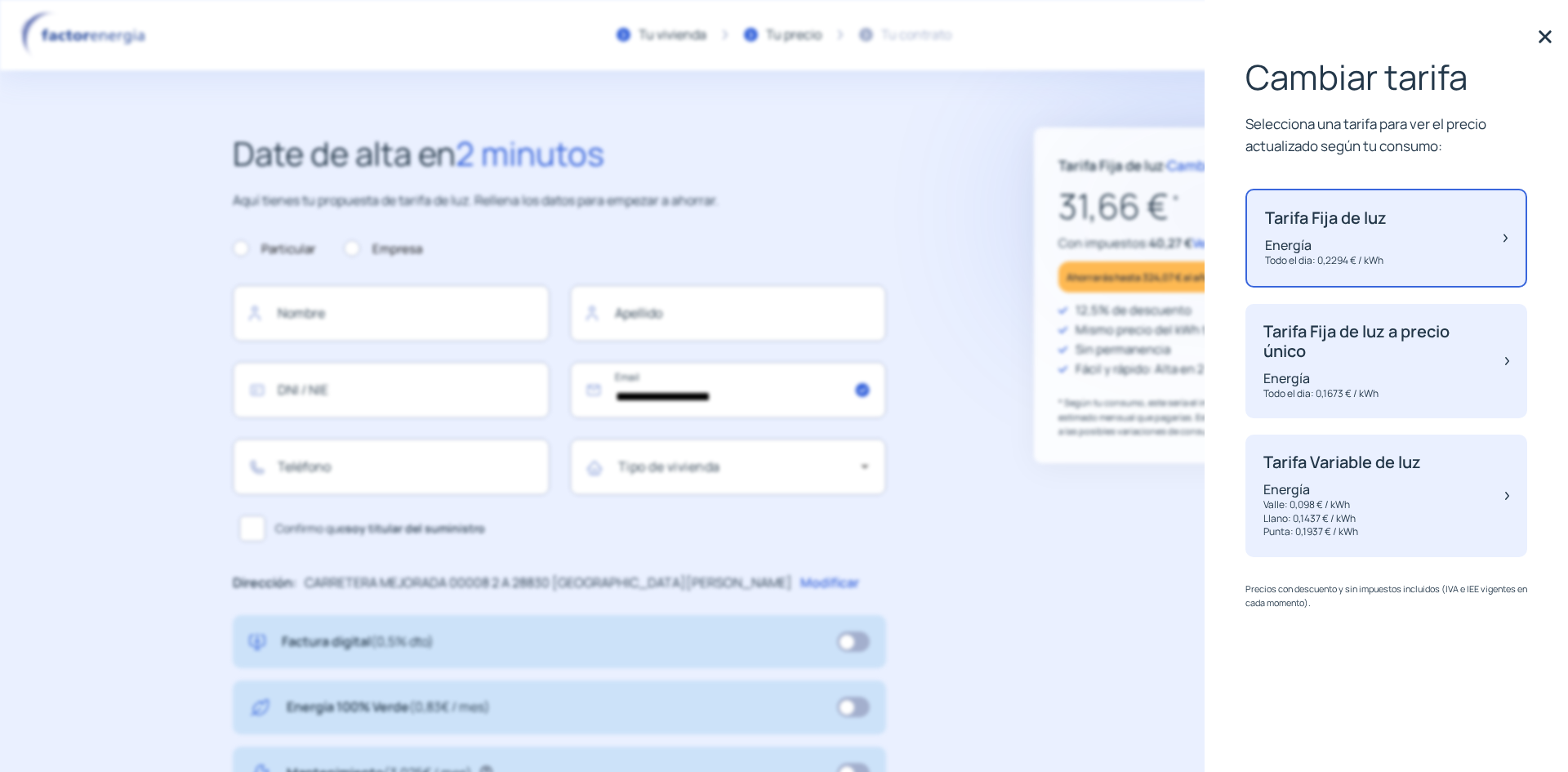
click at [1107, 143] on div "Tarifa Fija de luz · Cambiar 31,66 € * Con impuestos: 40,27 € Ver detalle Ahorr…" at bounding box center [1184, 295] width 301 height 335
drag, startPoint x: 1144, startPoint y: 211, endPoint x: 1148, endPoint y: 196, distance: 15.5
click at [1148, 210] on p "31,66 € *" at bounding box center [1185, 207] width 252 height 55
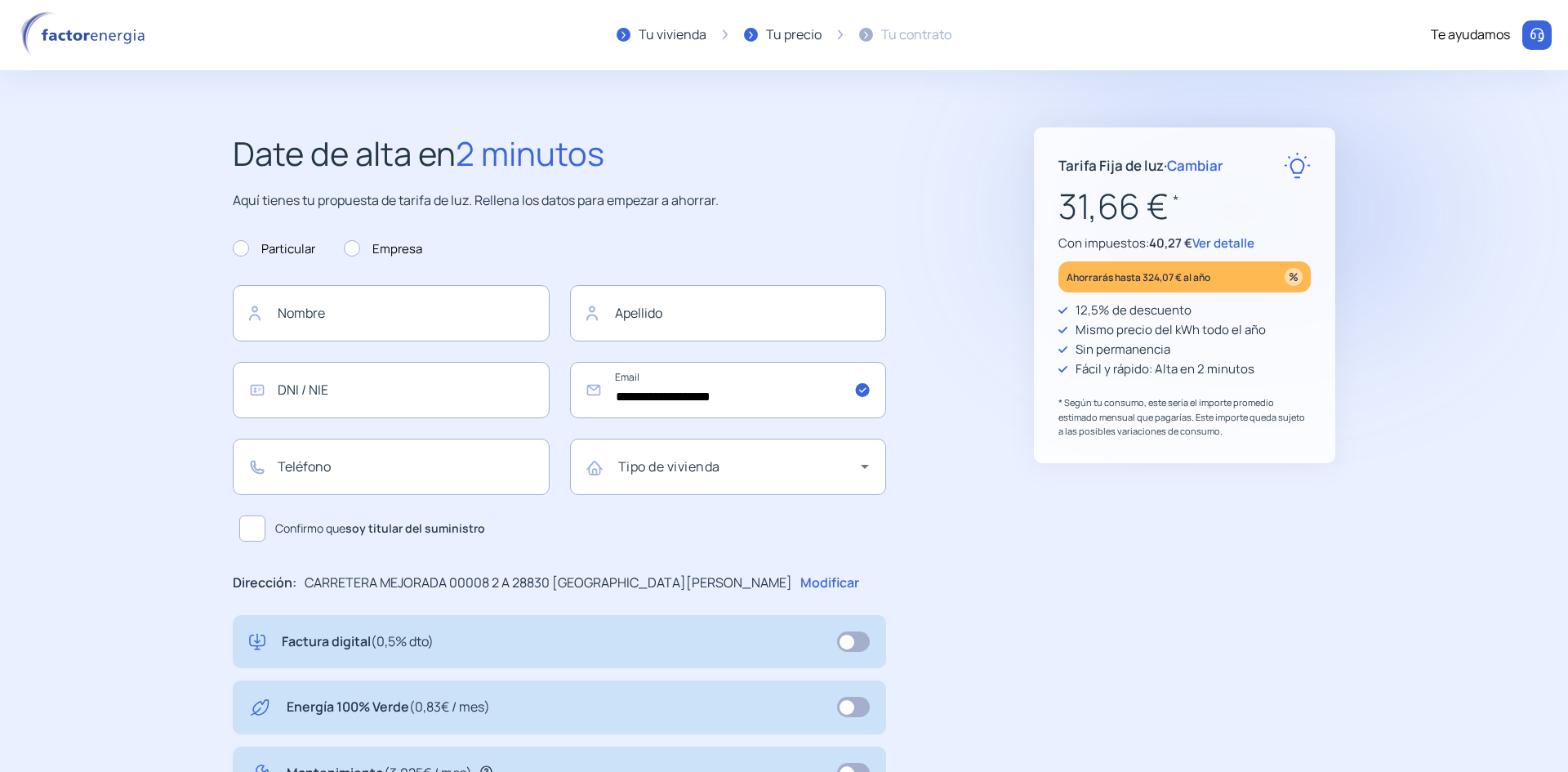
click at [1227, 239] on span "Ver detalle" at bounding box center [1223, 243] width 62 height 17
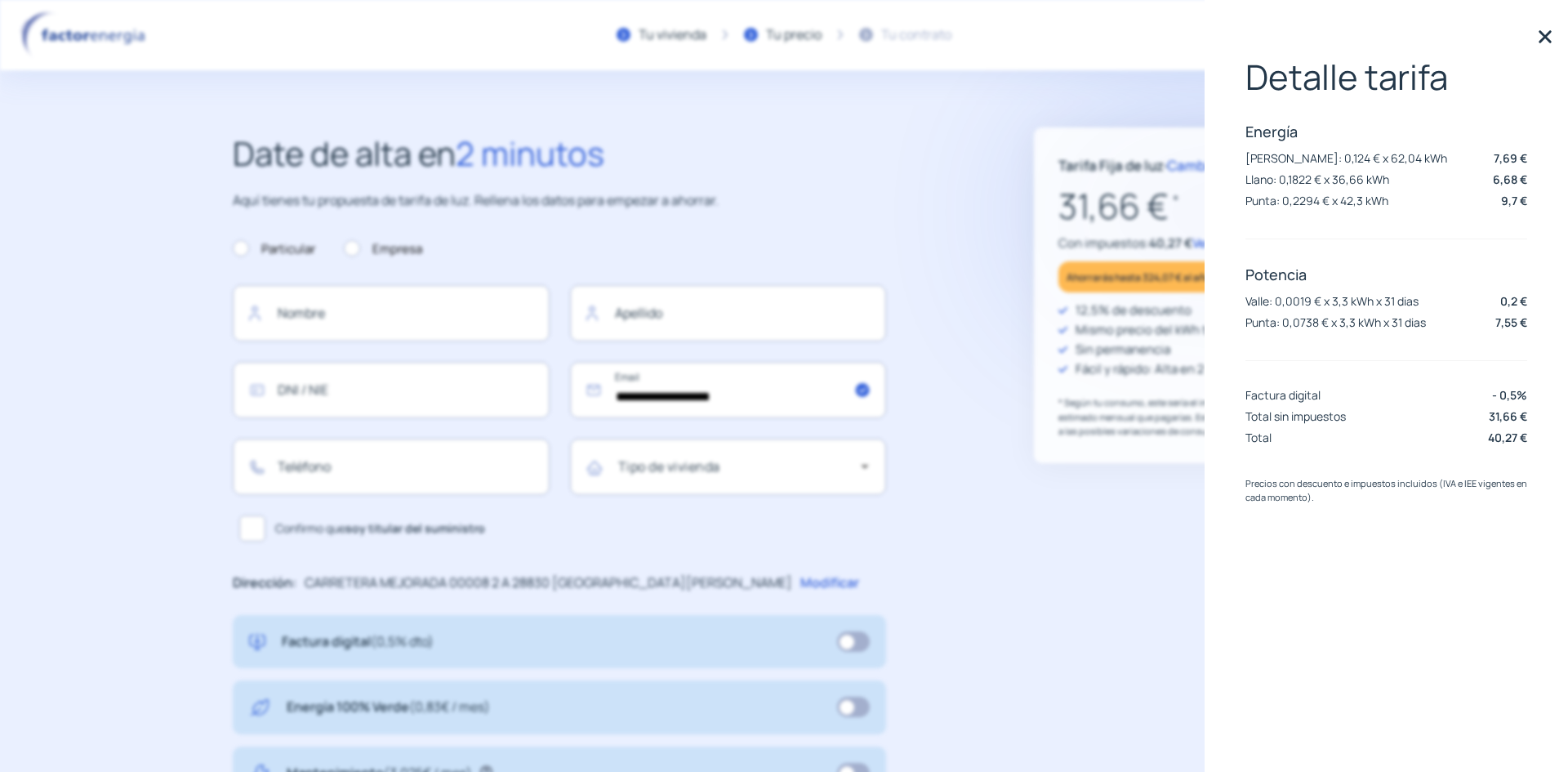
click at [1555, 41] on img at bounding box center [1545, 37] width 25 height 25
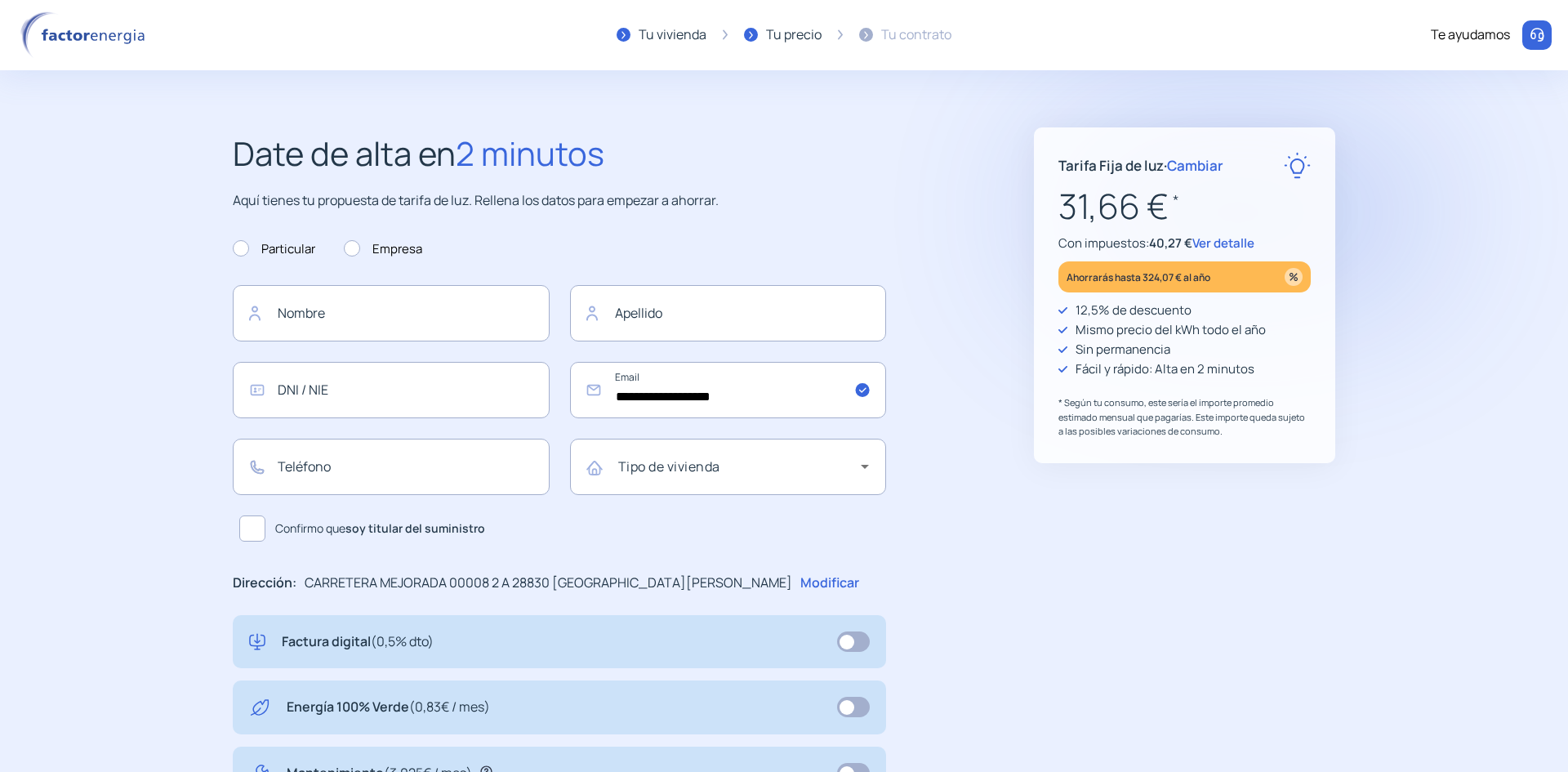
click at [97, 43] on img at bounding box center [86, 34] width 139 height 47
click at [94, 33] on img at bounding box center [86, 34] width 139 height 47
